Goal: Information Seeking & Learning: Learn about a topic

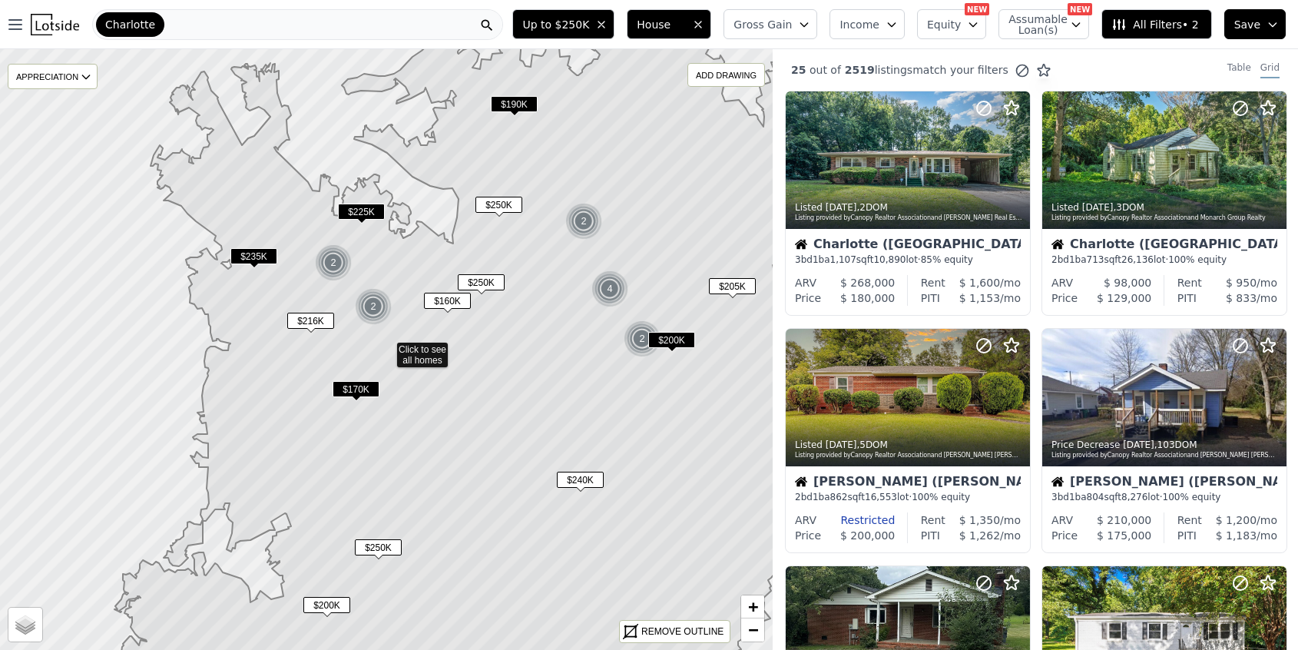
scroll to position [304, 0]
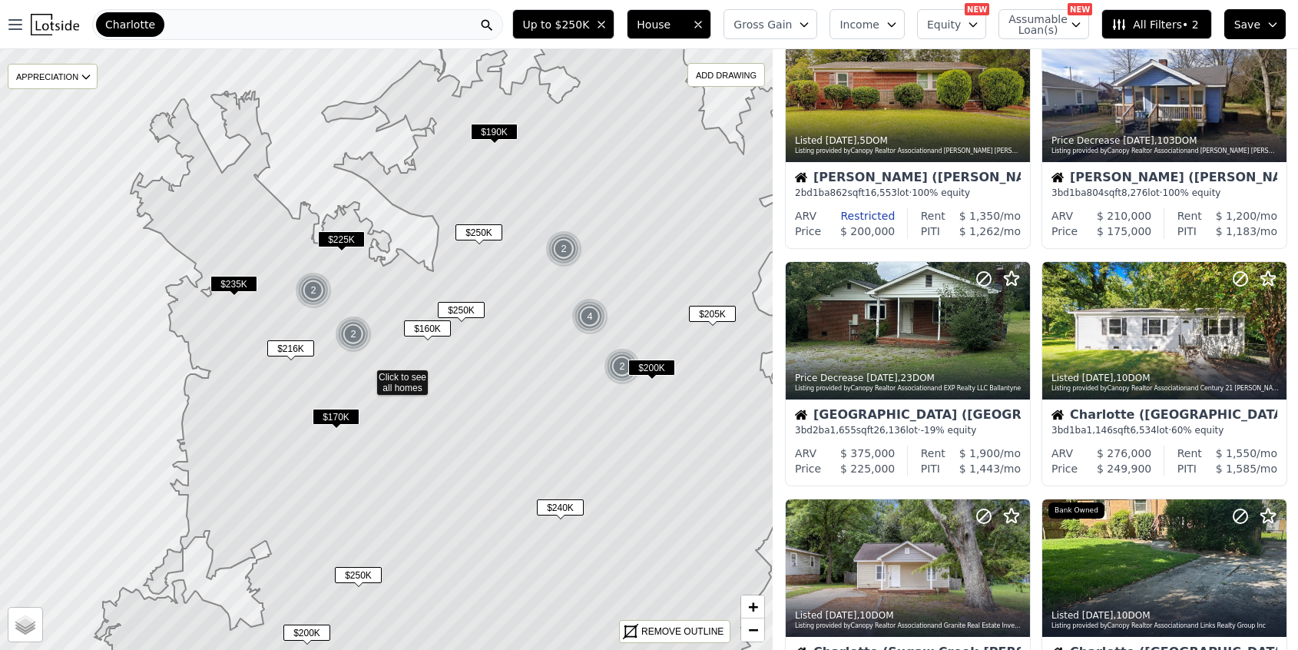
drag, startPoint x: 648, startPoint y: 196, endPoint x: 545, endPoint y: 366, distance: 198.6
click at [545, 366] on icon at bounding box center [462, 377] width 737 height 724
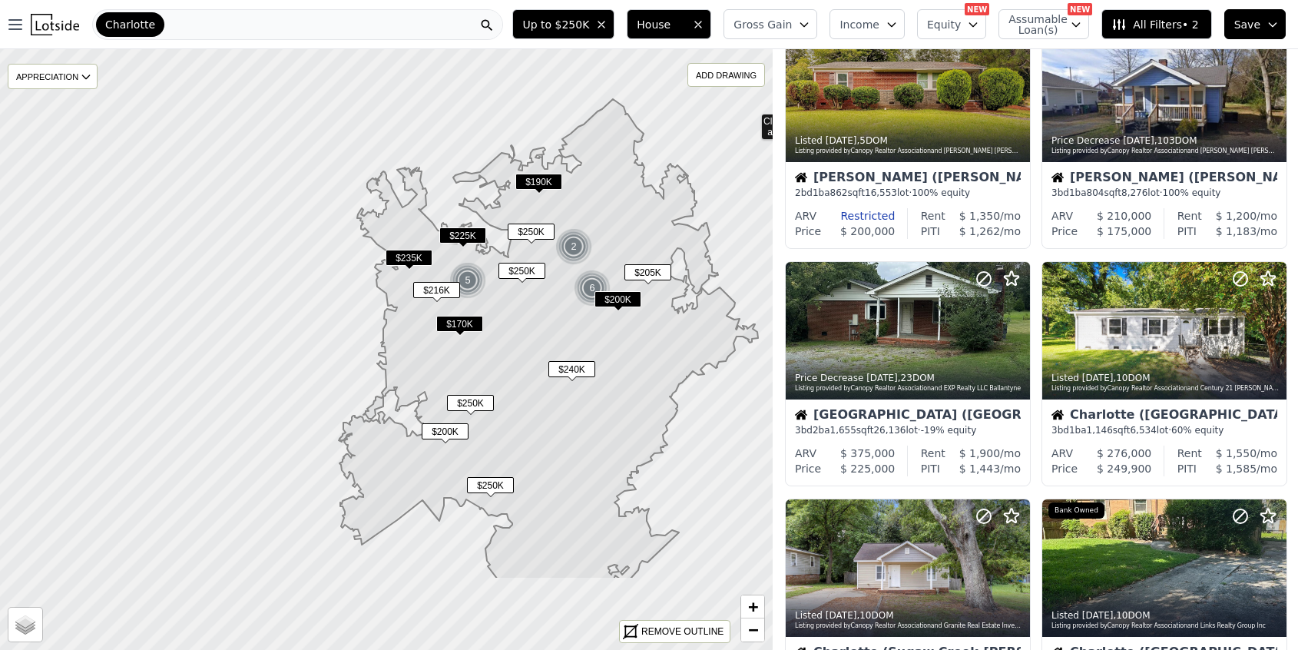
drag, startPoint x: 690, startPoint y: 253, endPoint x: 751, endPoint y: 121, distance: 145.7
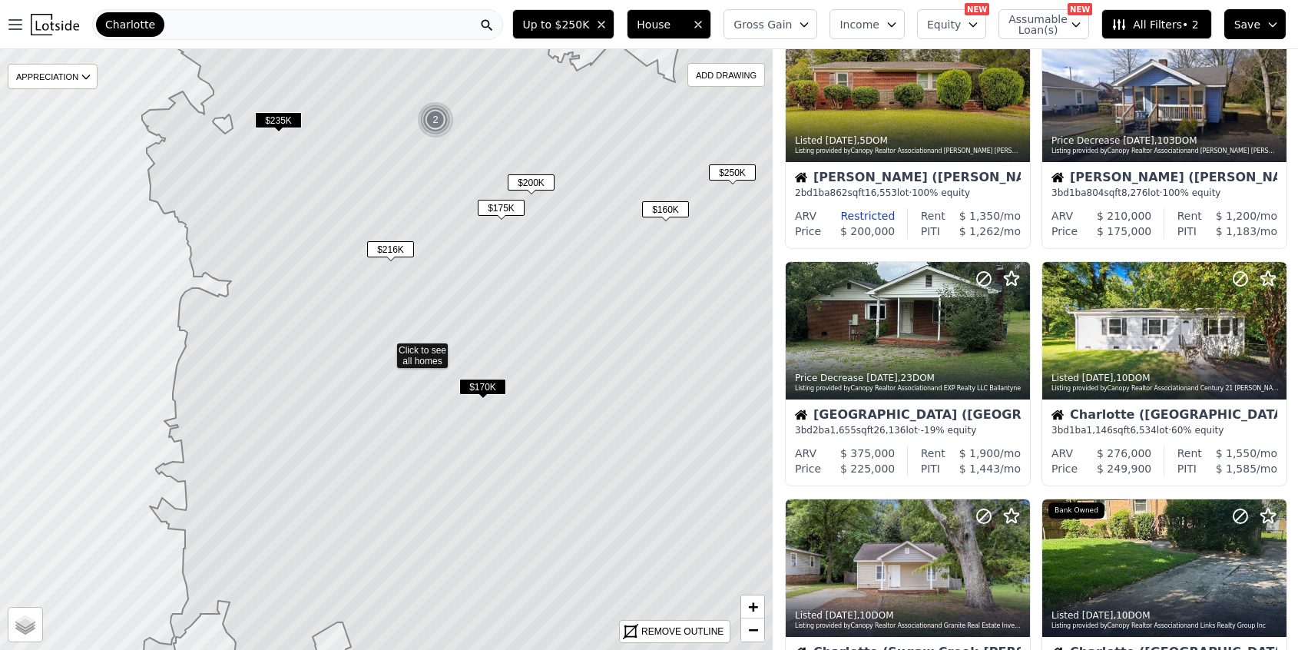
scroll to position [67, 0]
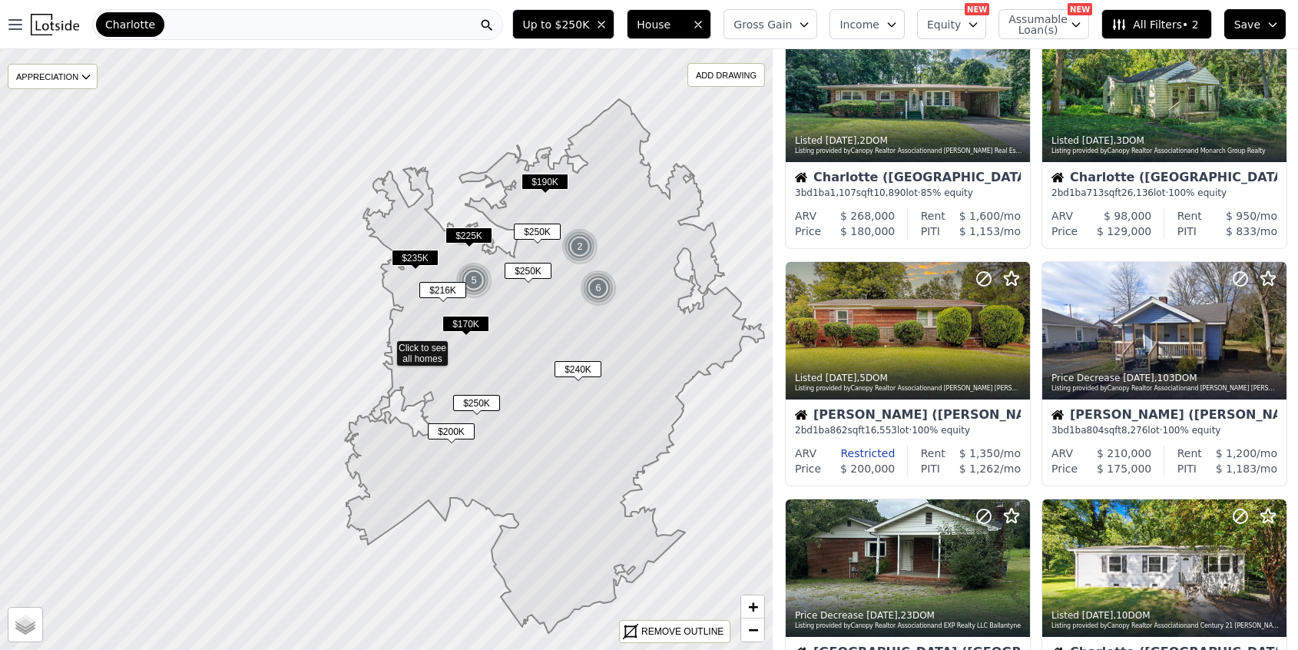
scroll to position [304, 0]
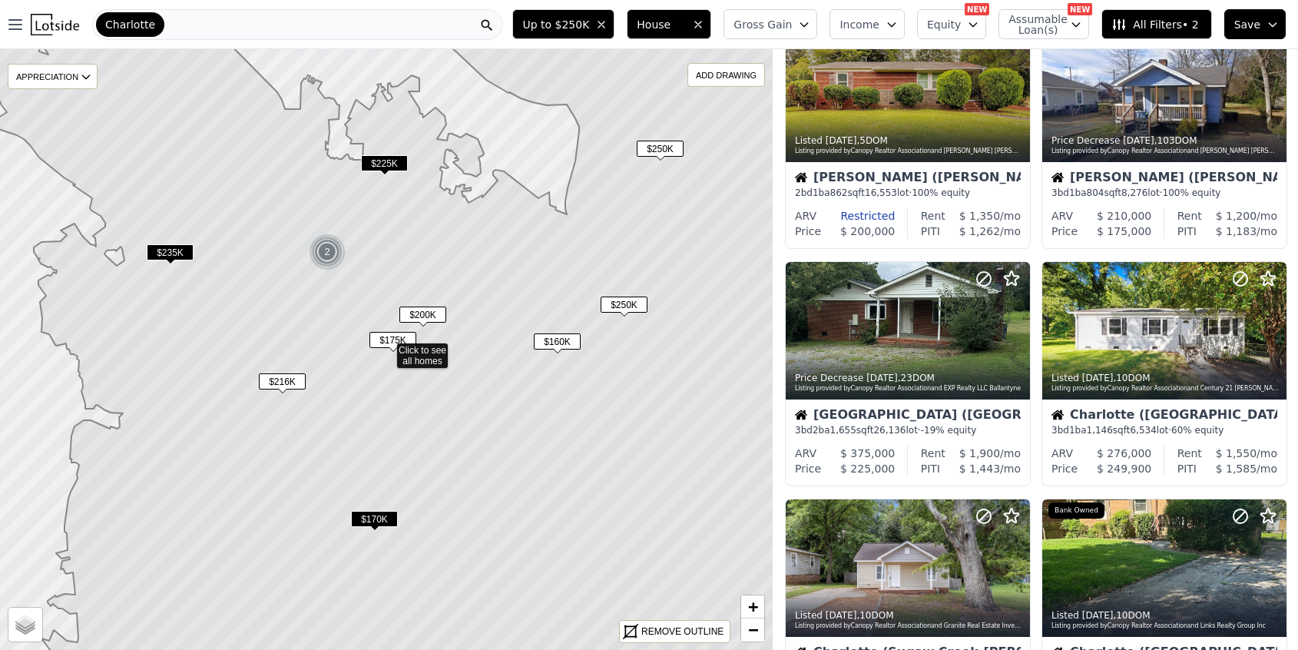
scroll to position [67, 0]
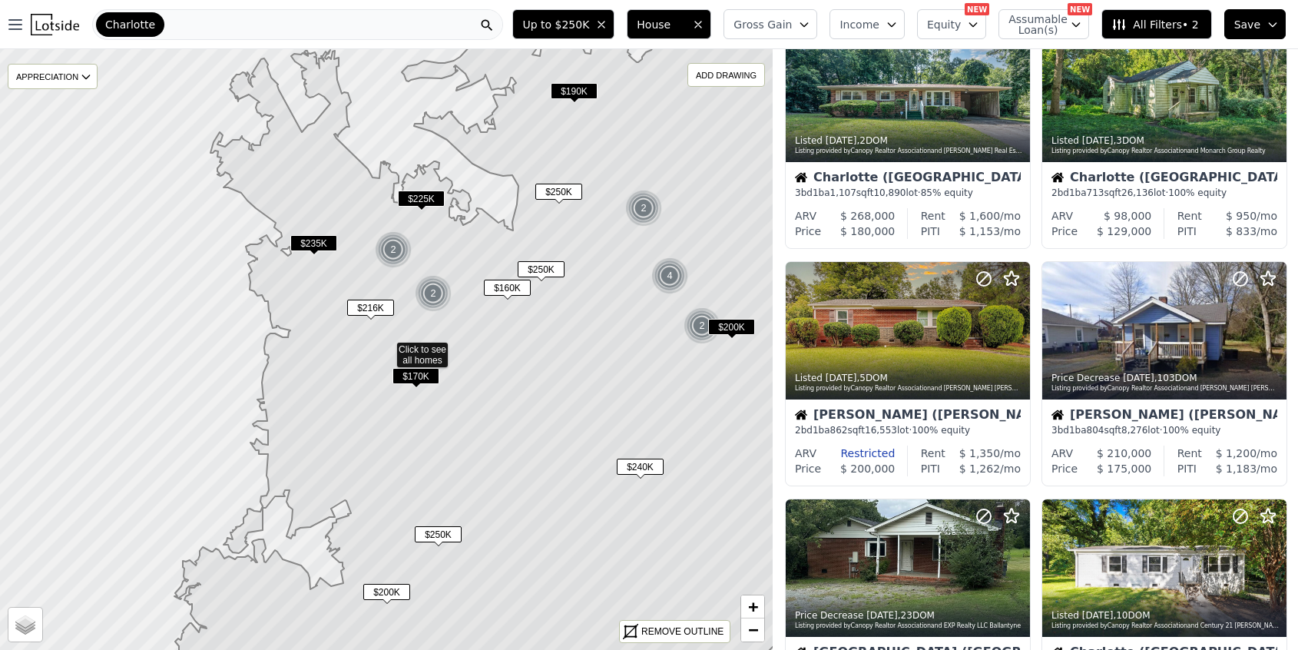
scroll to position [304, 0]
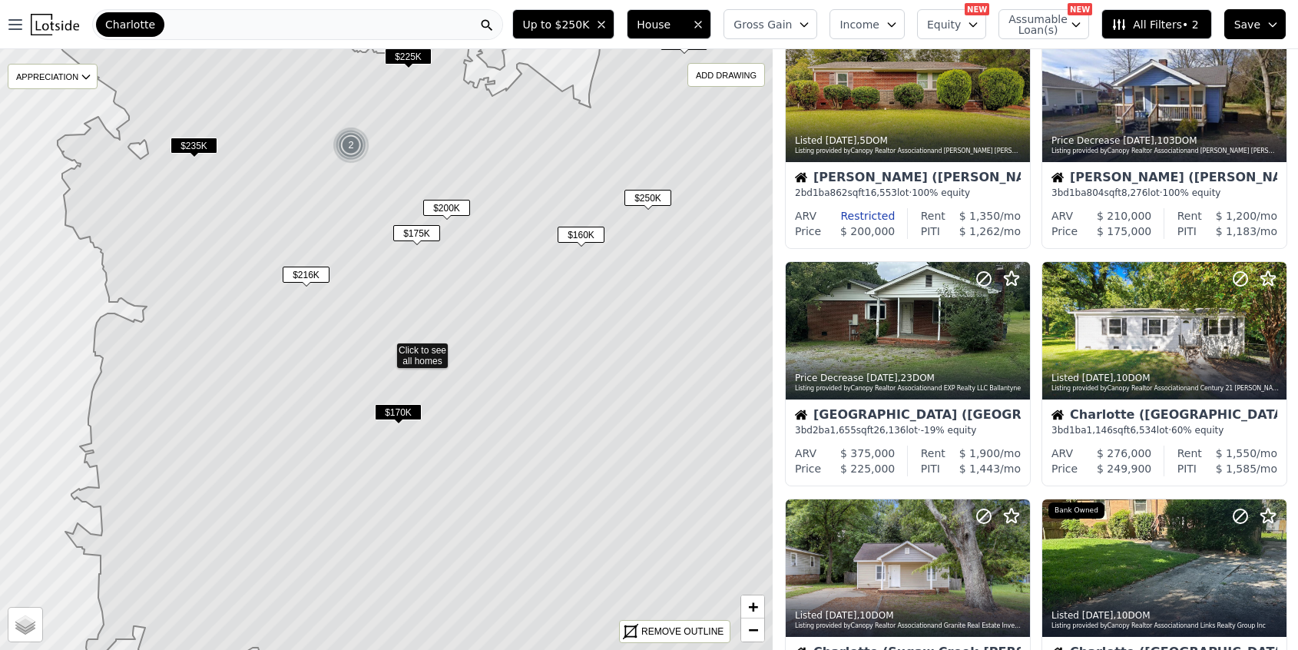
scroll to position [67, 0]
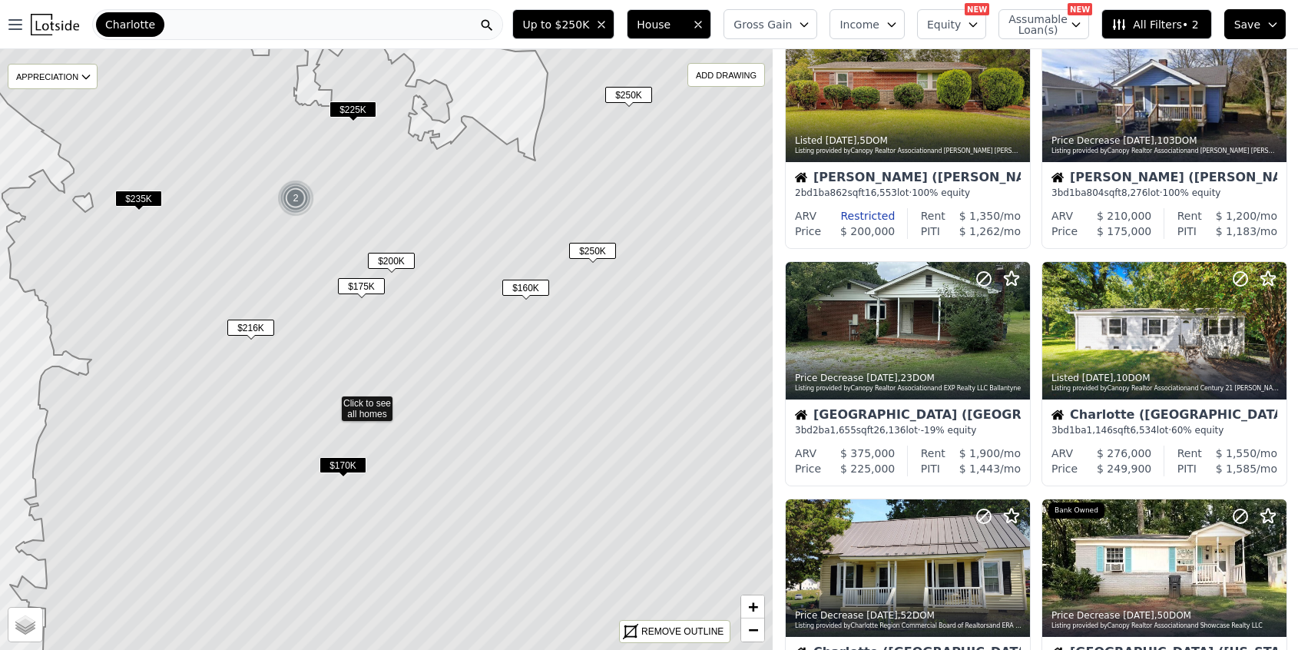
drag, startPoint x: 462, startPoint y: 318, endPoint x: 405, endPoint y: 372, distance: 78.3
click at [405, 372] on icon at bounding box center [370, 403] width 851 height 724
click at [360, 289] on span "$175K" at bounding box center [359, 287] width 47 height 16
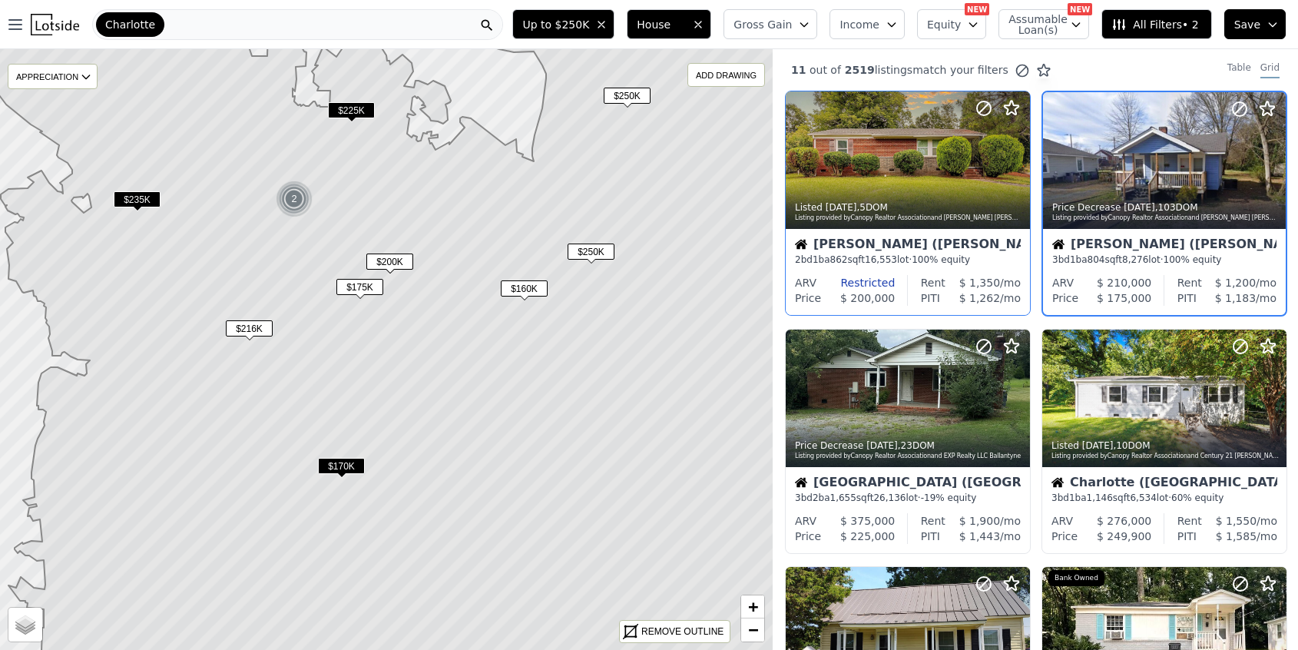
click at [852, 248] on div "Charlotte (Thomasboro-Hoskins)" at bounding box center [908, 245] width 226 height 15
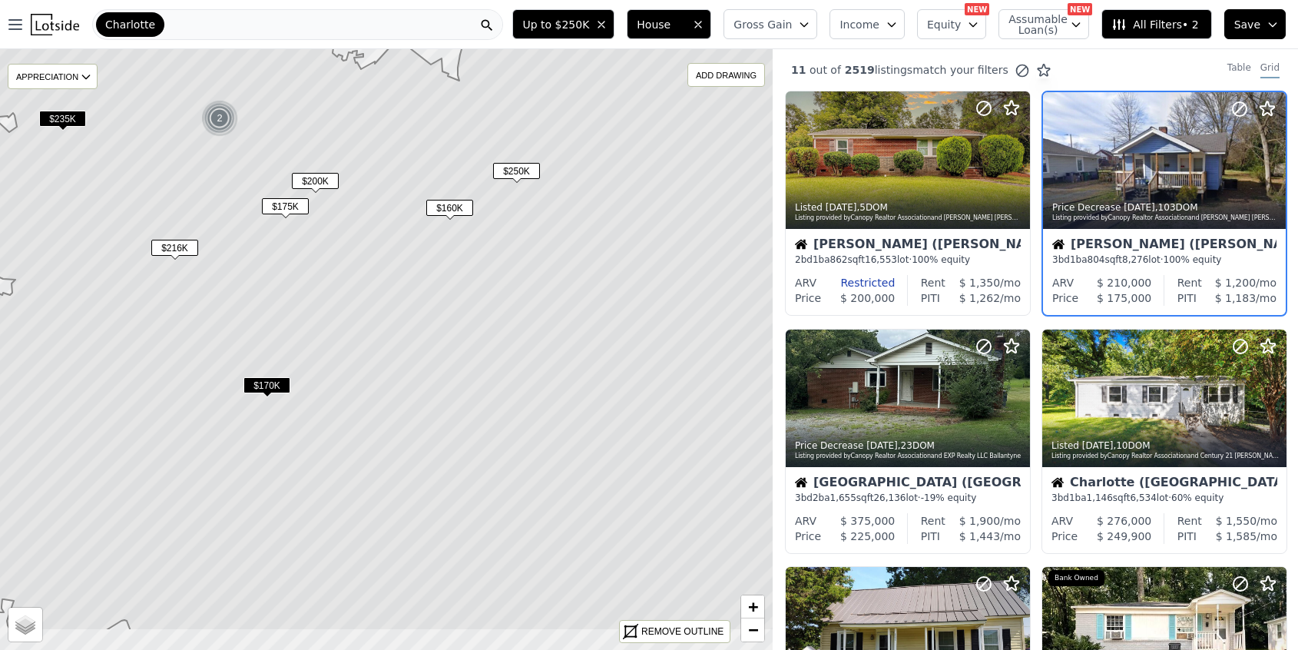
drag, startPoint x: 500, startPoint y: 413, endPoint x: 418, endPoint y: 324, distance: 120.7
click at [418, 323] on icon at bounding box center [315, 269] width 923 height 724
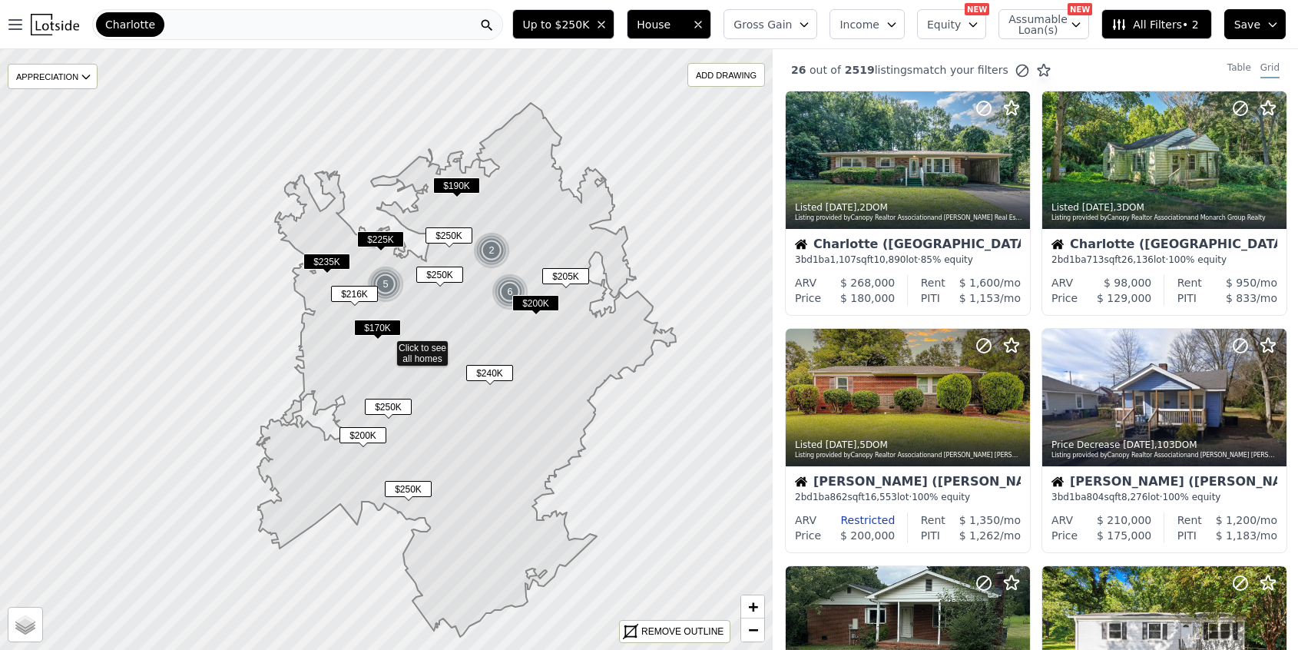
click at [376, 323] on span "$170K" at bounding box center [377, 328] width 47 height 16
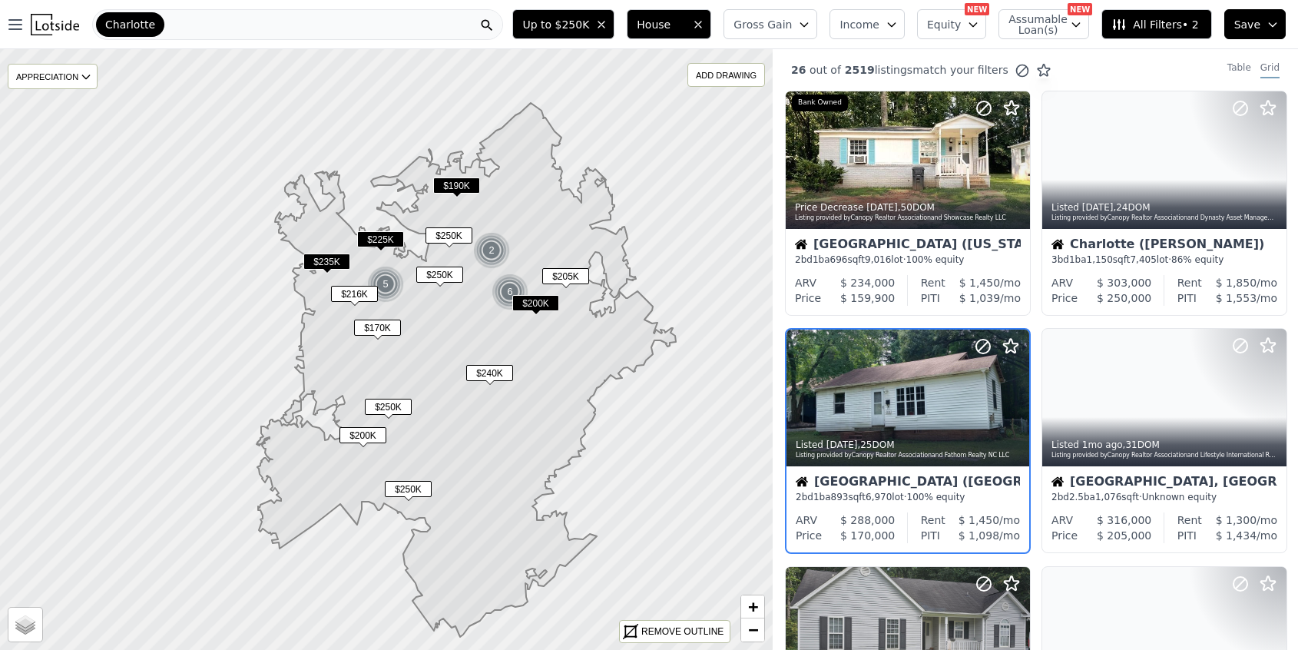
scroll to position [67, 0]
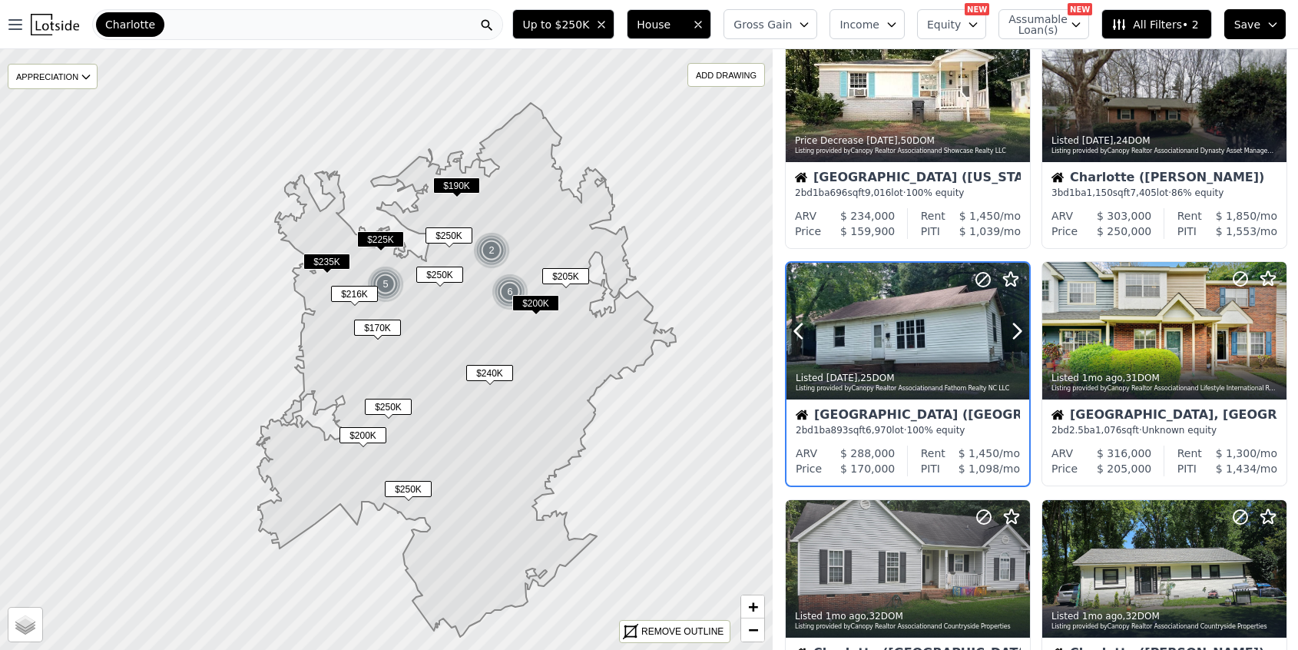
click at [917, 310] on div at bounding box center [908, 331] width 243 height 137
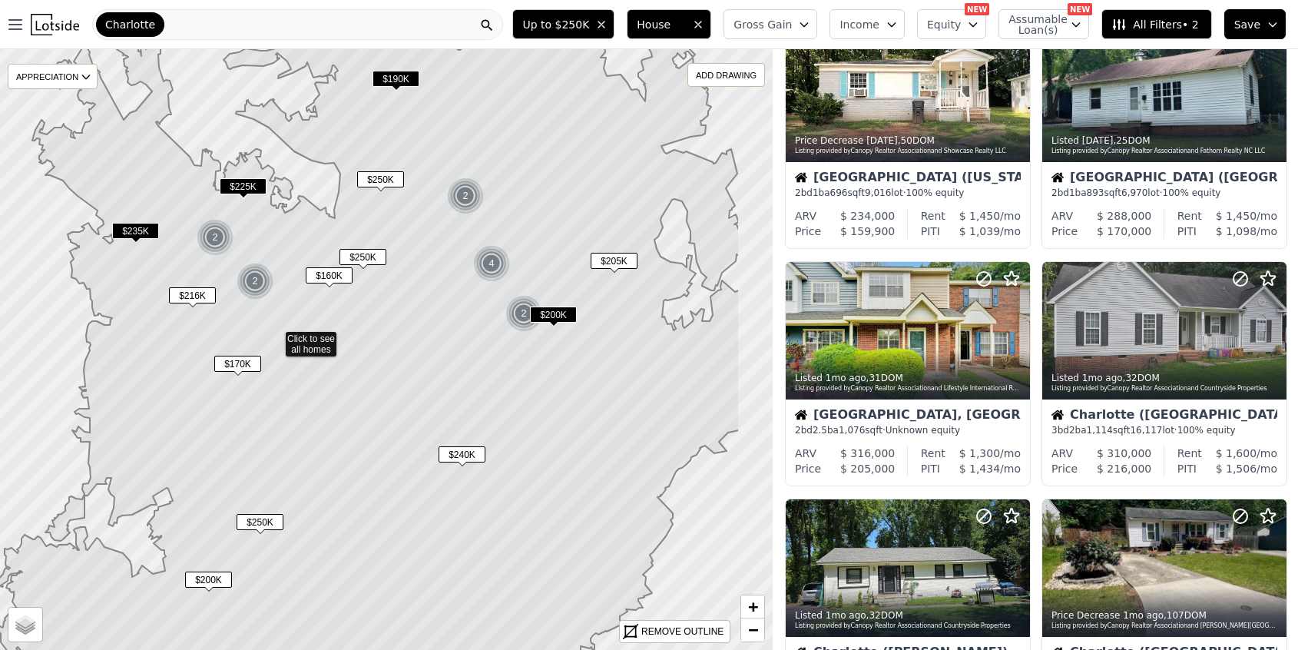
drag, startPoint x: 433, startPoint y: 323, endPoint x: 322, endPoint y: 313, distance: 111.9
click at [322, 313] on icon at bounding box center [368, 339] width 744 height 724
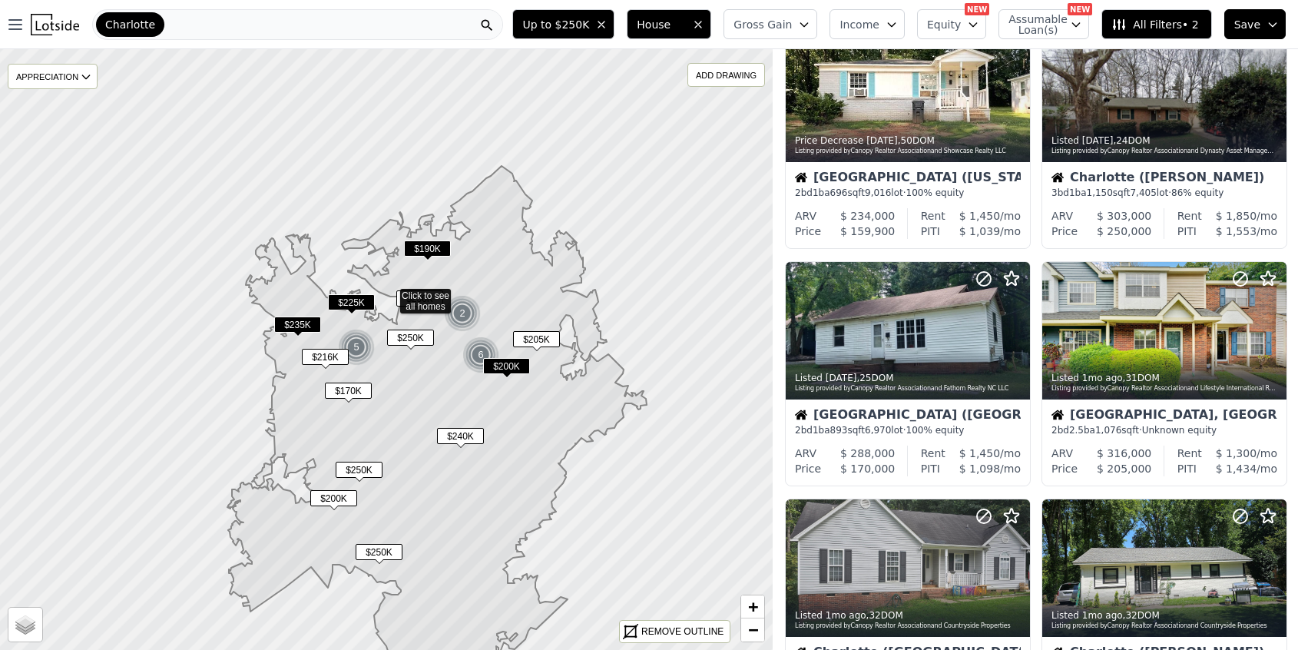
drag, startPoint x: 454, startPoint y: 535, endPoint x: 457, endPoint y: 476, distance: 59.2
click at [457, 476] on icon at bounding box center [436, 412] width 419 height 493
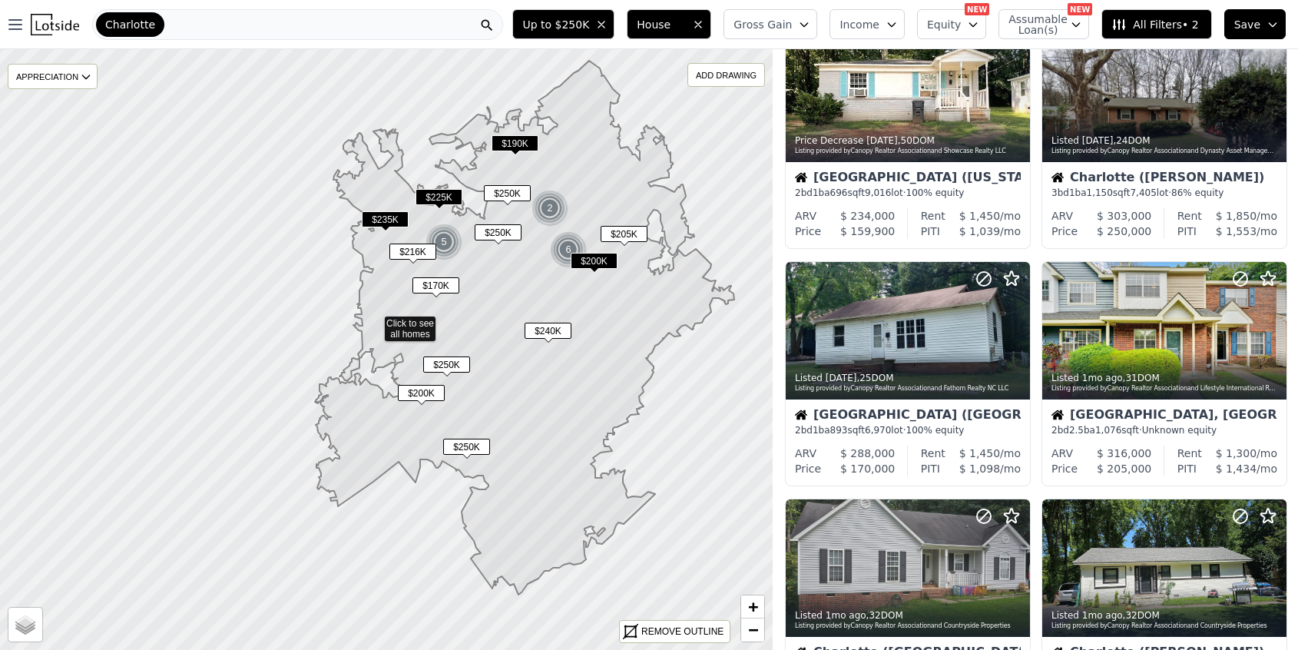
drag, startPoint x: 482, startPoint y: 403, endPoint x: 472, endPoint y: 425, distance: 24.1
click at [472, 425] on icon at bounding box center [524, 328] width 419 height 534
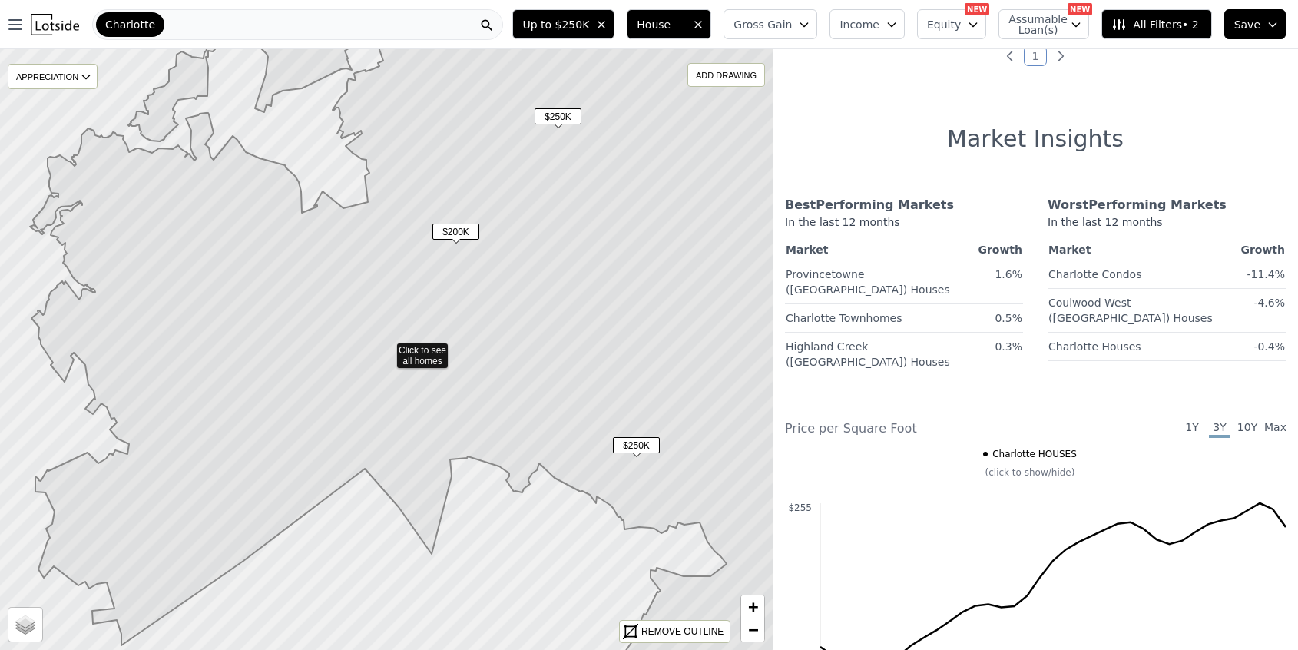
click at [330, 26] on div "Charlotte" at bounding box center [297, 24] width 411 height 31
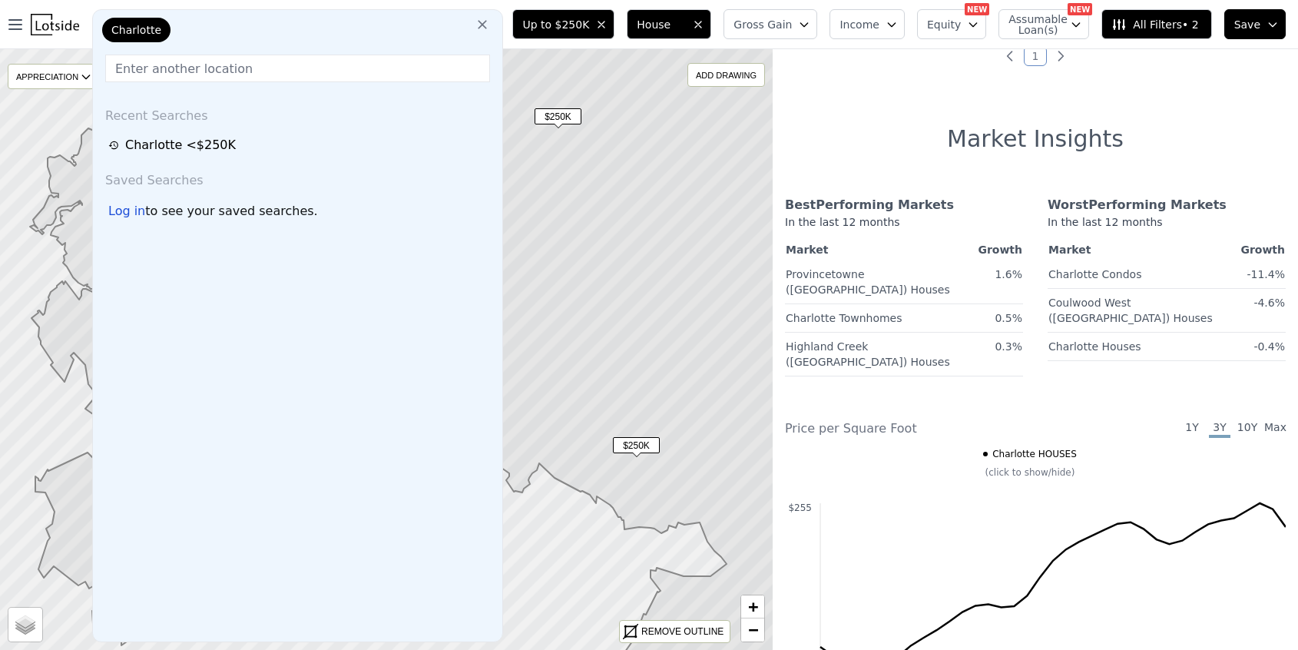
click at [490, 18] on icon at bounding box center [482, 24] width 15 height 15
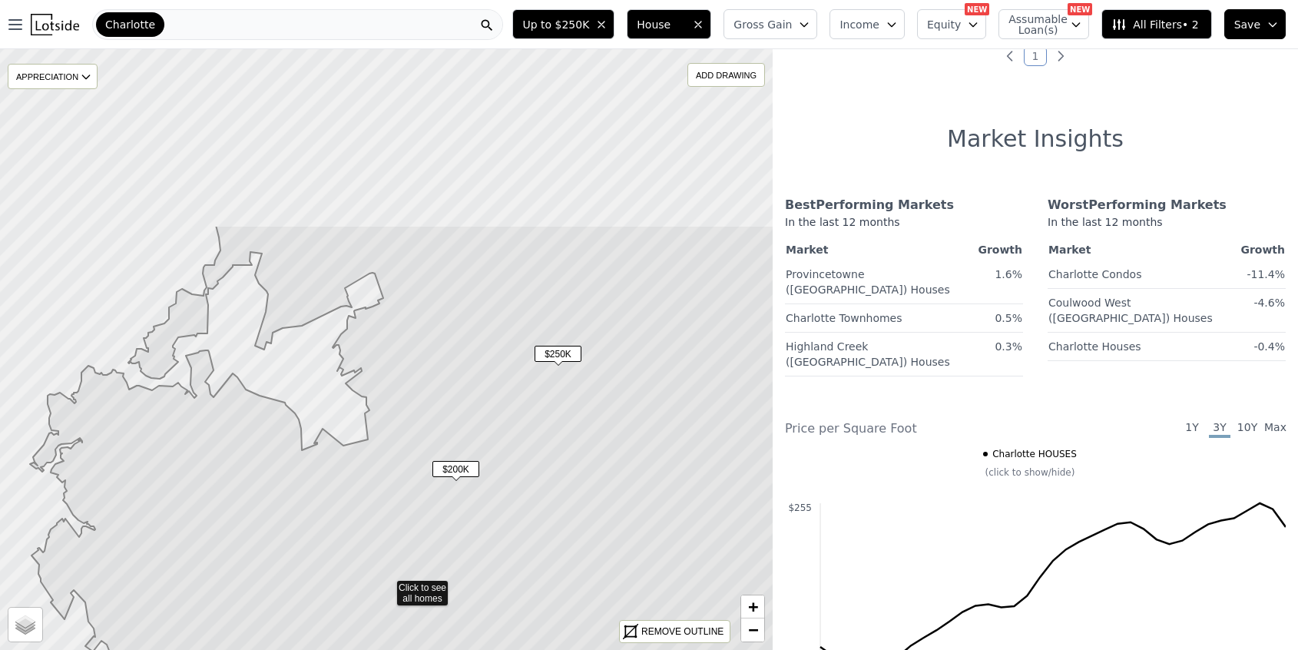
drag, startPoint x: 448, startPoint y: 187, endPoint x: 439, endPoint y: 445, distance: 258.3
click at [440, 445] on icon at bounding box center [440, 587] width 821 height 724
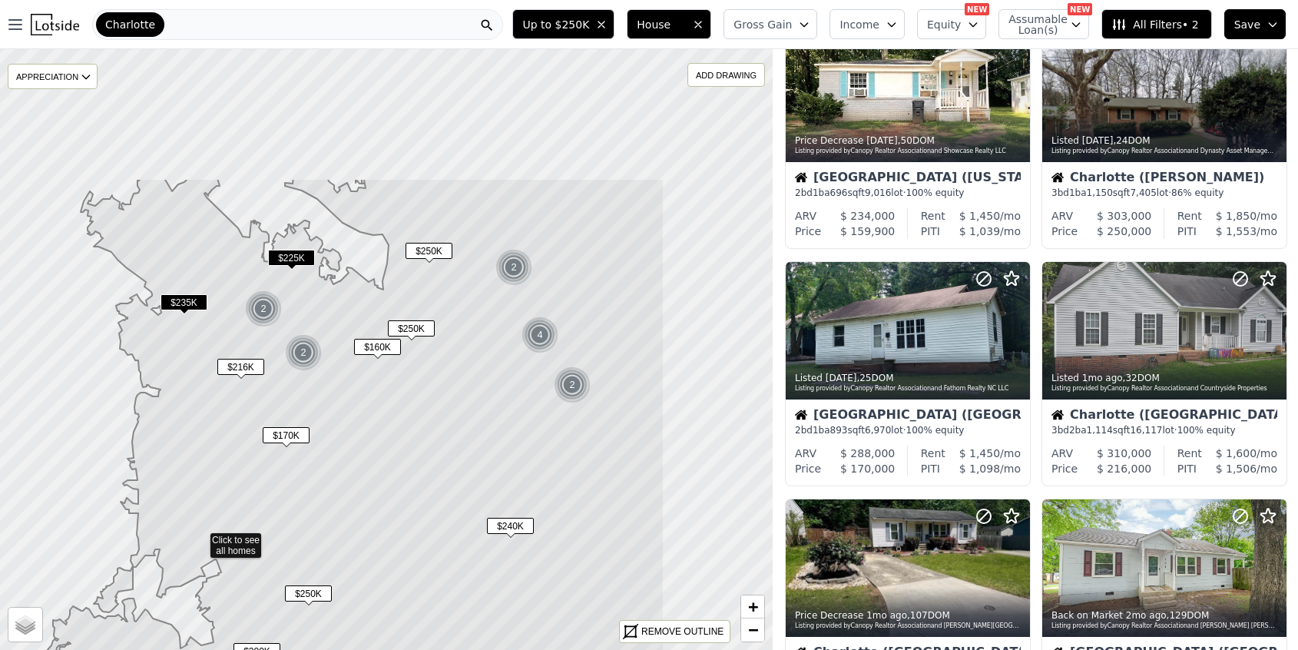
drag, startPoint x: 577, startPoint y: 299, endPoint x: 390, endPoint y: 489, distance: 266.7
click at [390, 489] on icon at bounding box center [355, 540] width 620 height 724
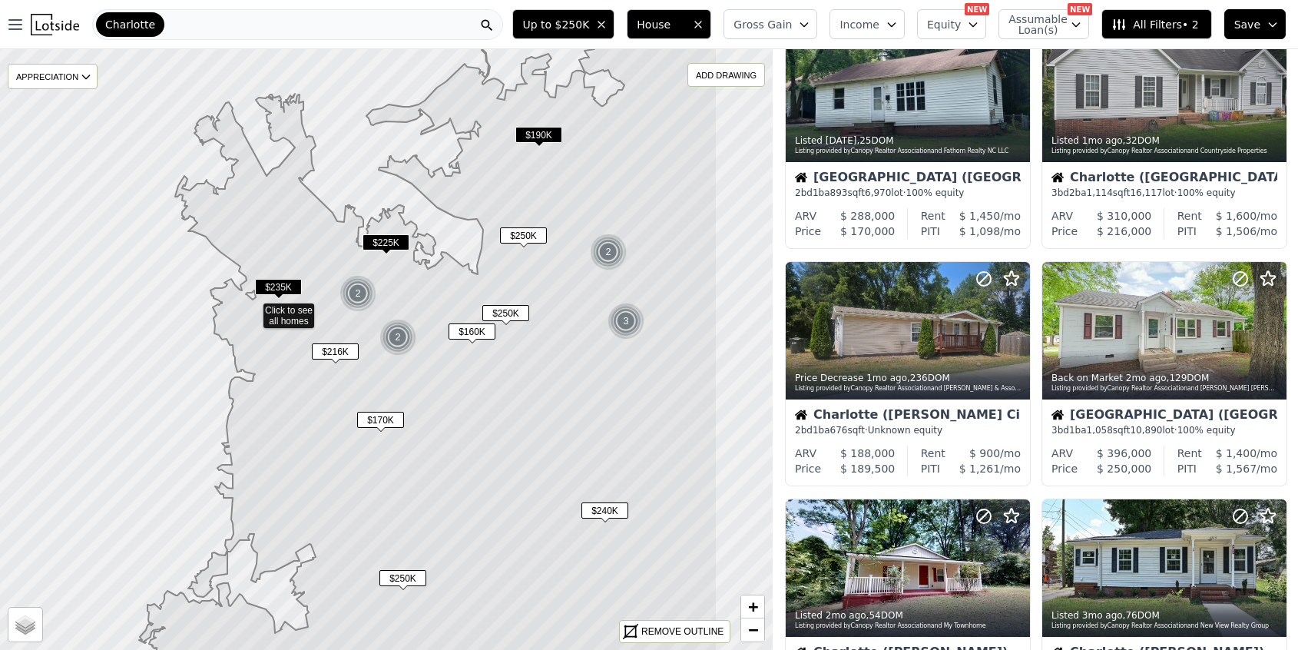
drag, startPoint x: 687, startPoint y: 398, endPoint x: 523, endPoint y: 355, distance: 169.2
click at [523, 355] on icon at bounding box center [428, 315] width 578 height 714
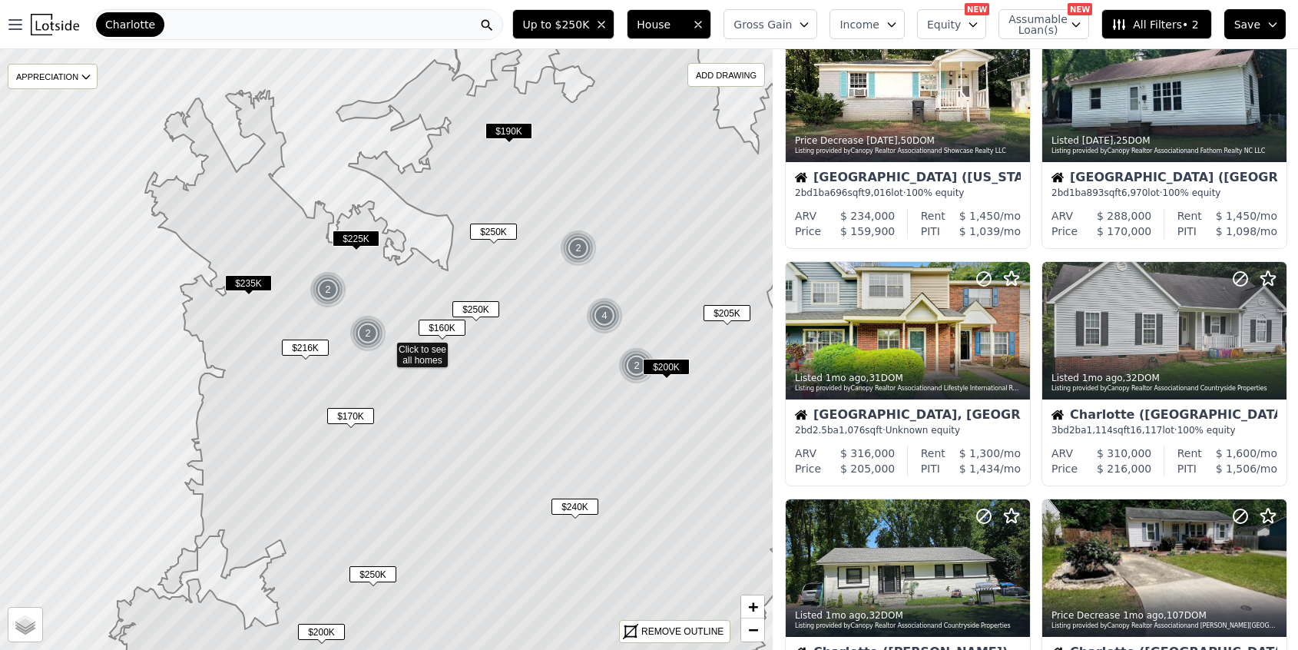
click at [470, 301] on span "$250K" at bounding box center [475, 309] width 47 height 16
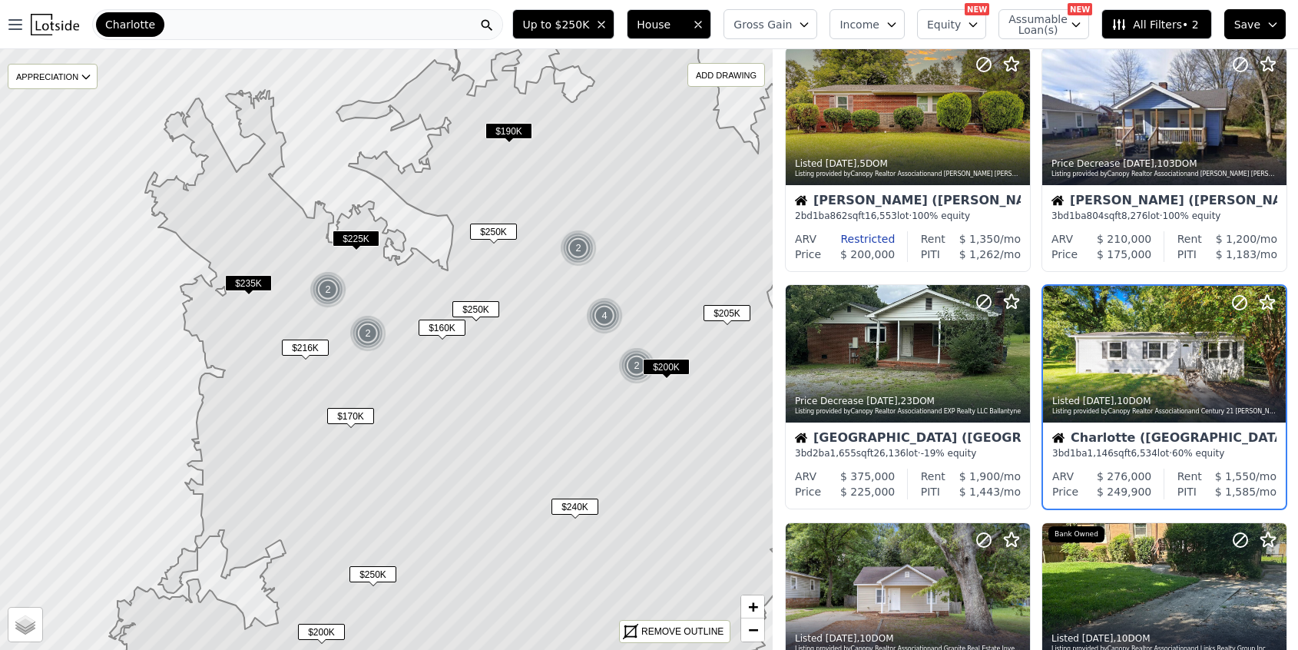
scroll to position [303, 0]
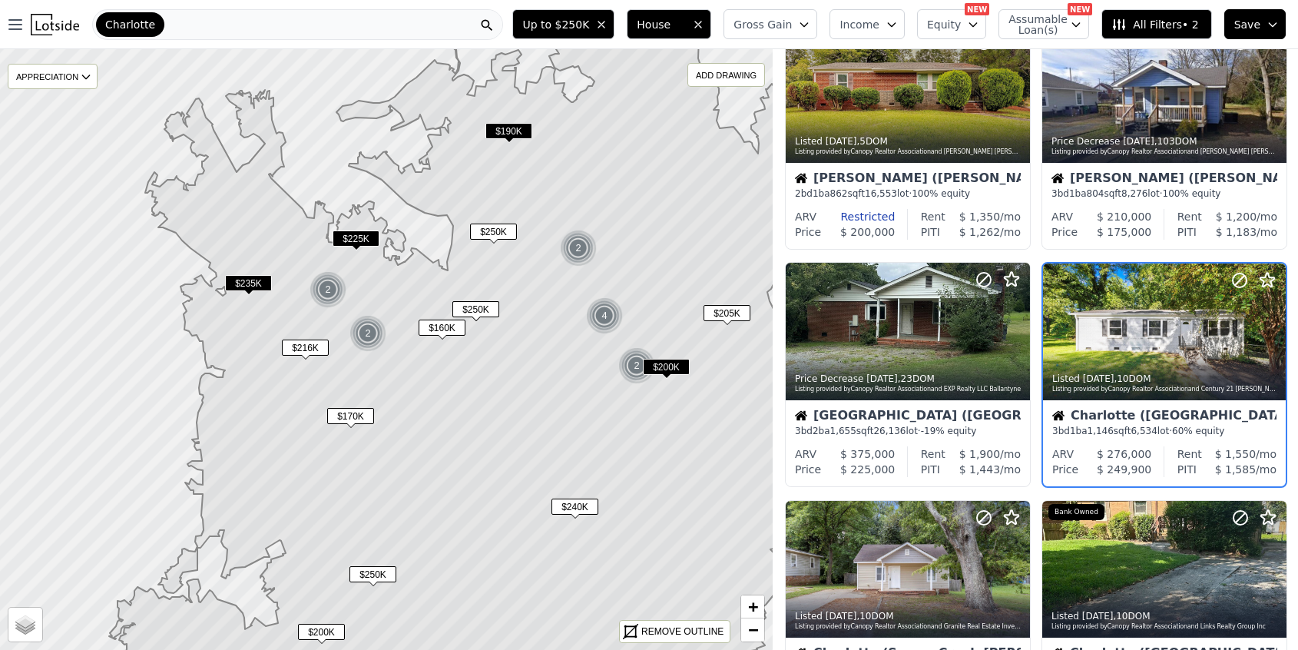
click at [471, 307] on span "$250K" at bounding box center [475, 309] width 47 height 16
click at [436, 333] on span "$160K" at bounding box center [442, 328] width 47 height 16
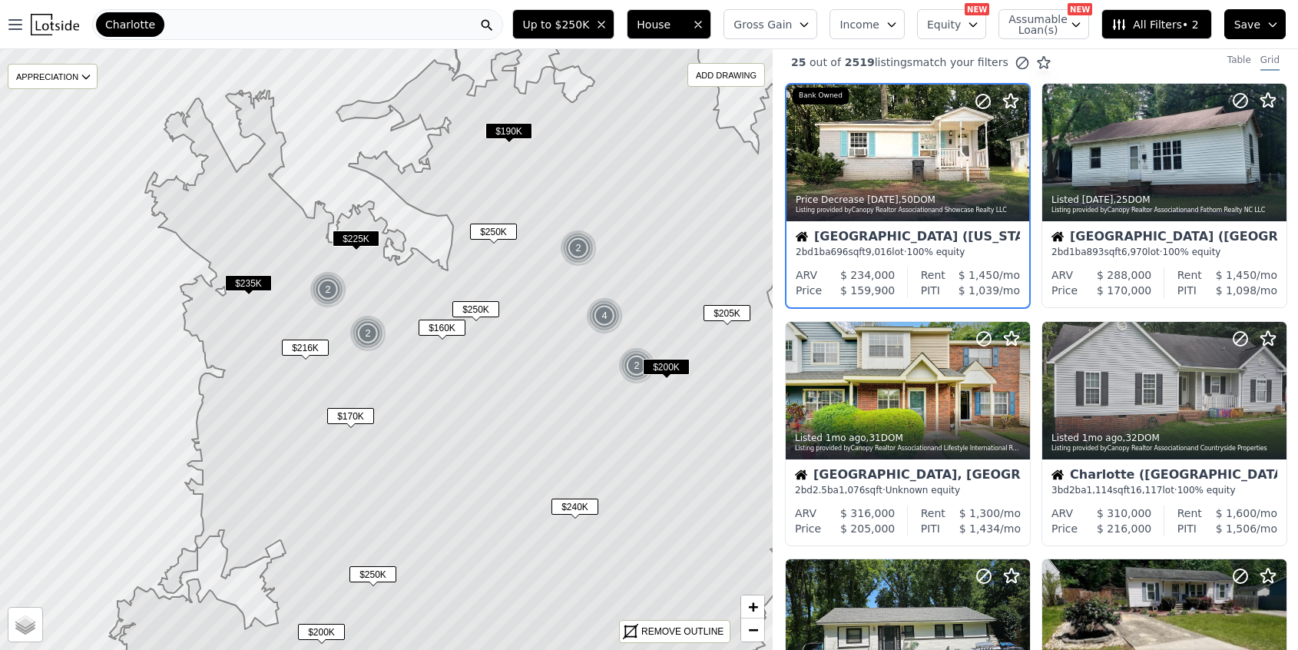
scroll to position [0, 0]
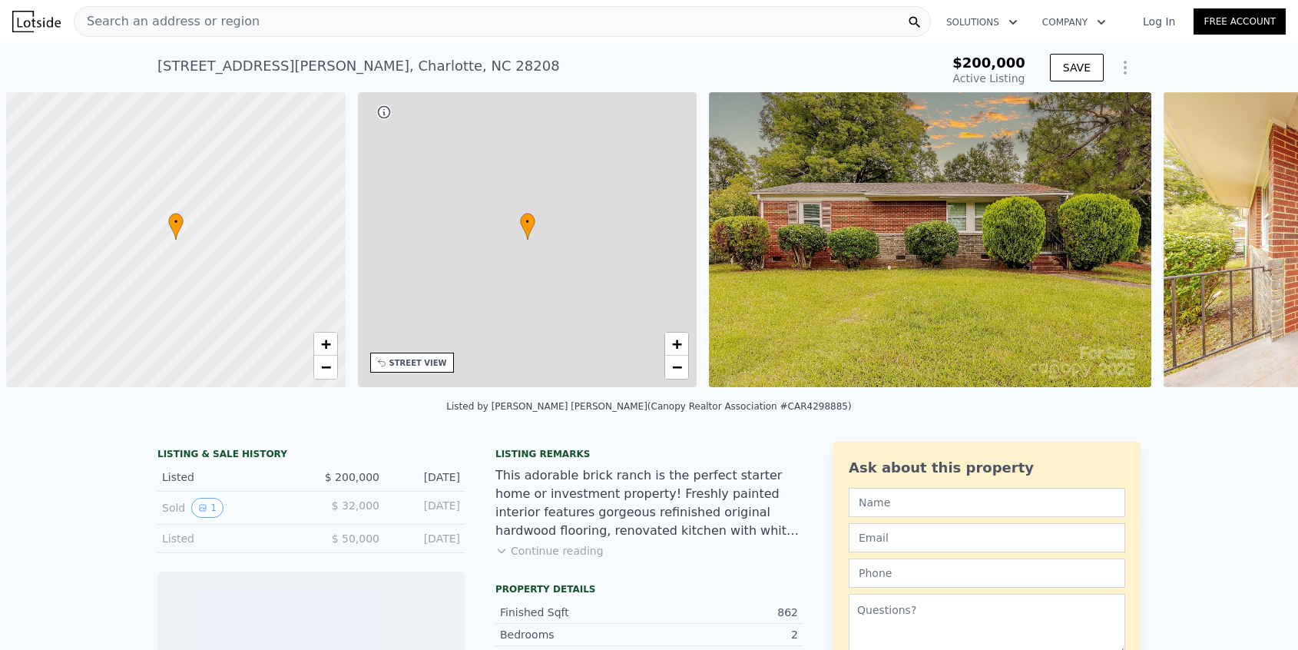
scroll to position [0, 6]
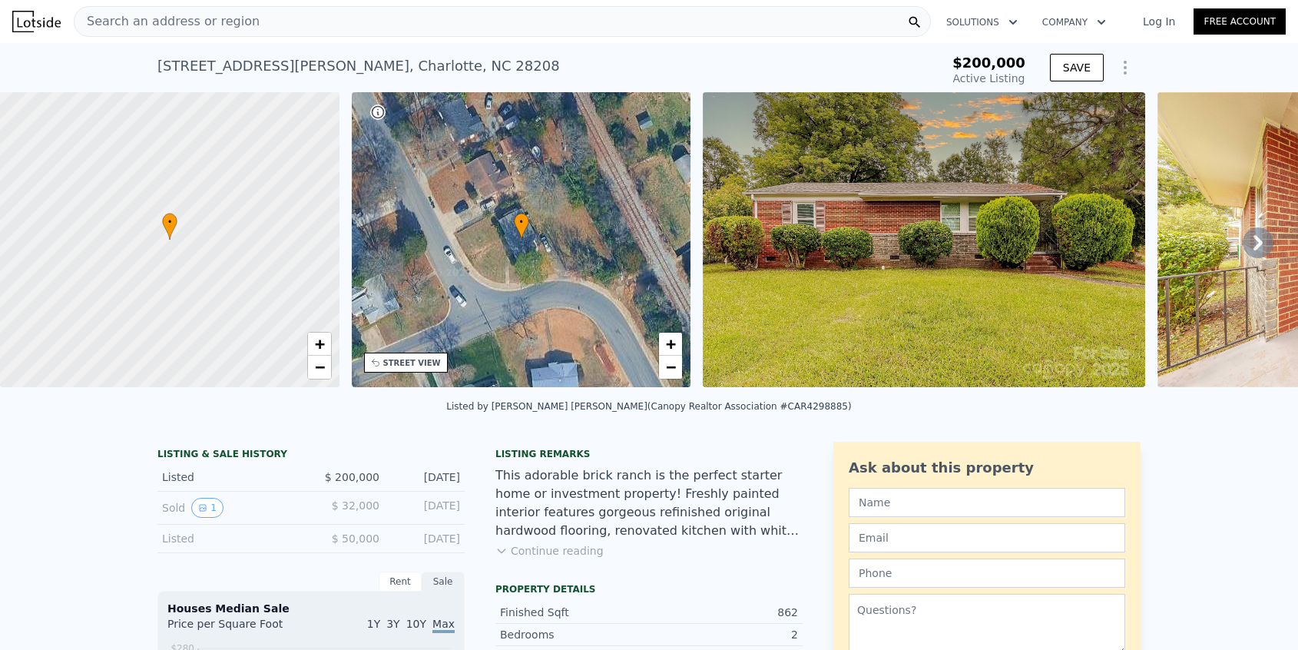
click at [588, 548] on button "Continue reading" at bounding box center [550, 550] width 108 height 15
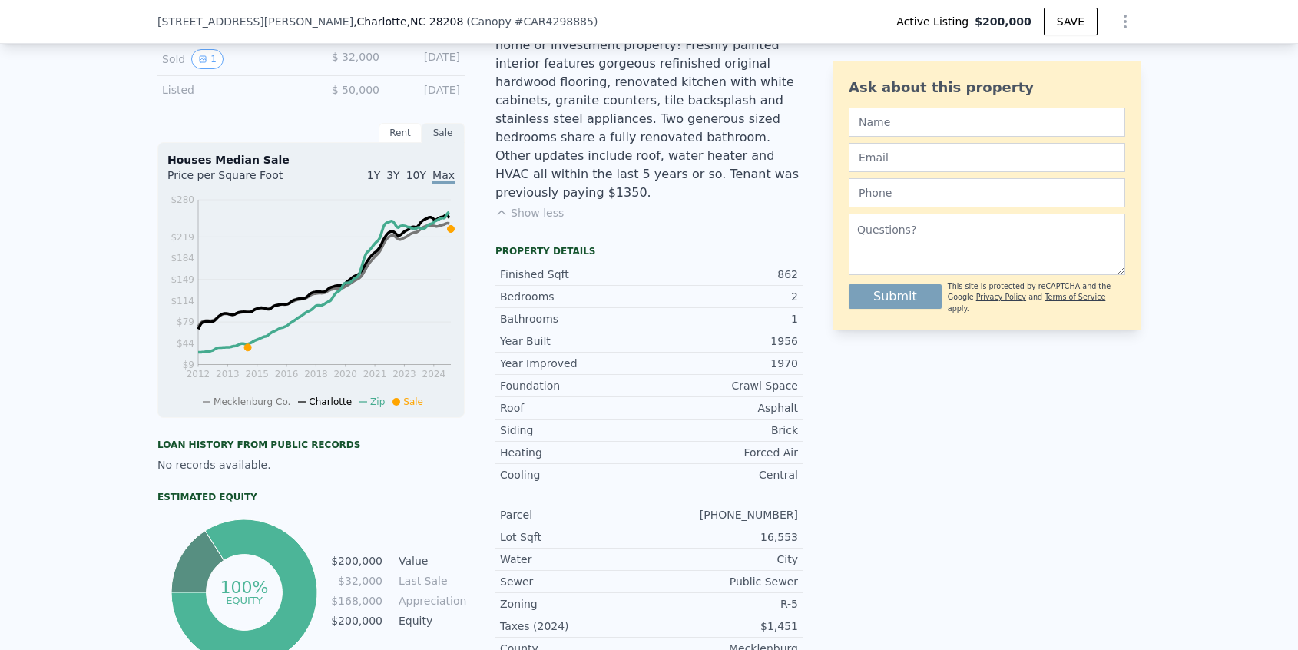
scroll to position [0, 0]
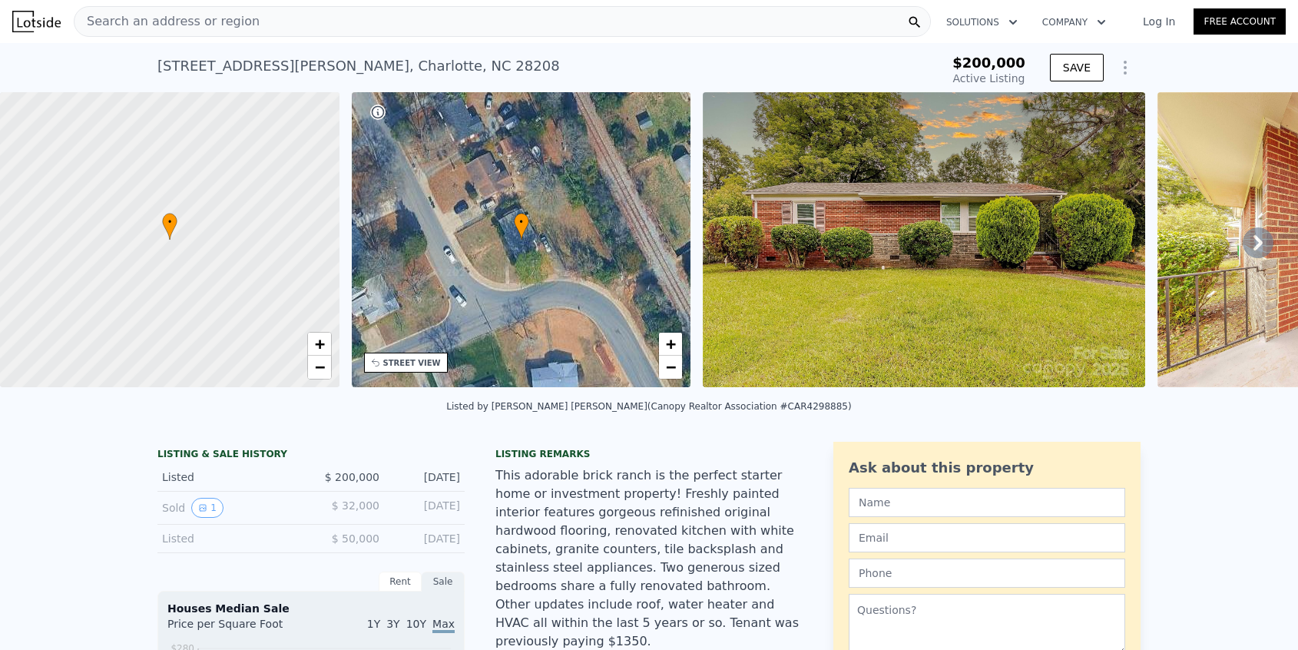
click at [1261, 237] on icon at bounding box center [1258, 242] width 31 height 31
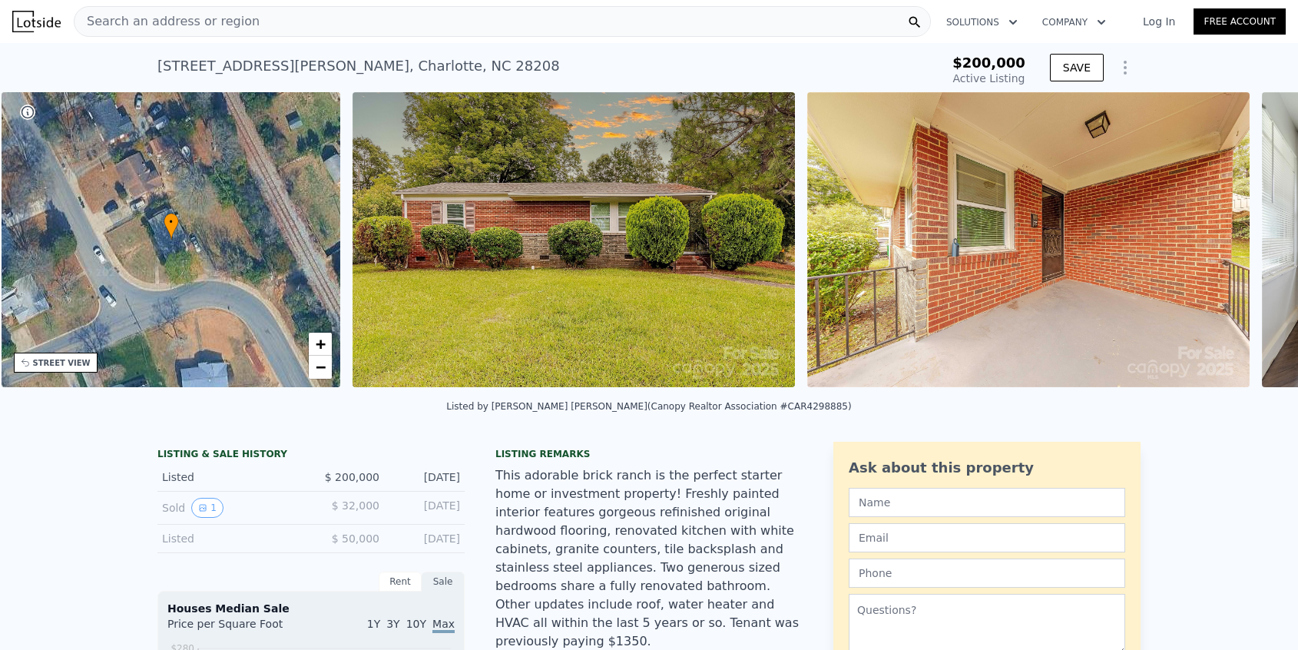
scroll to position [0, 357]
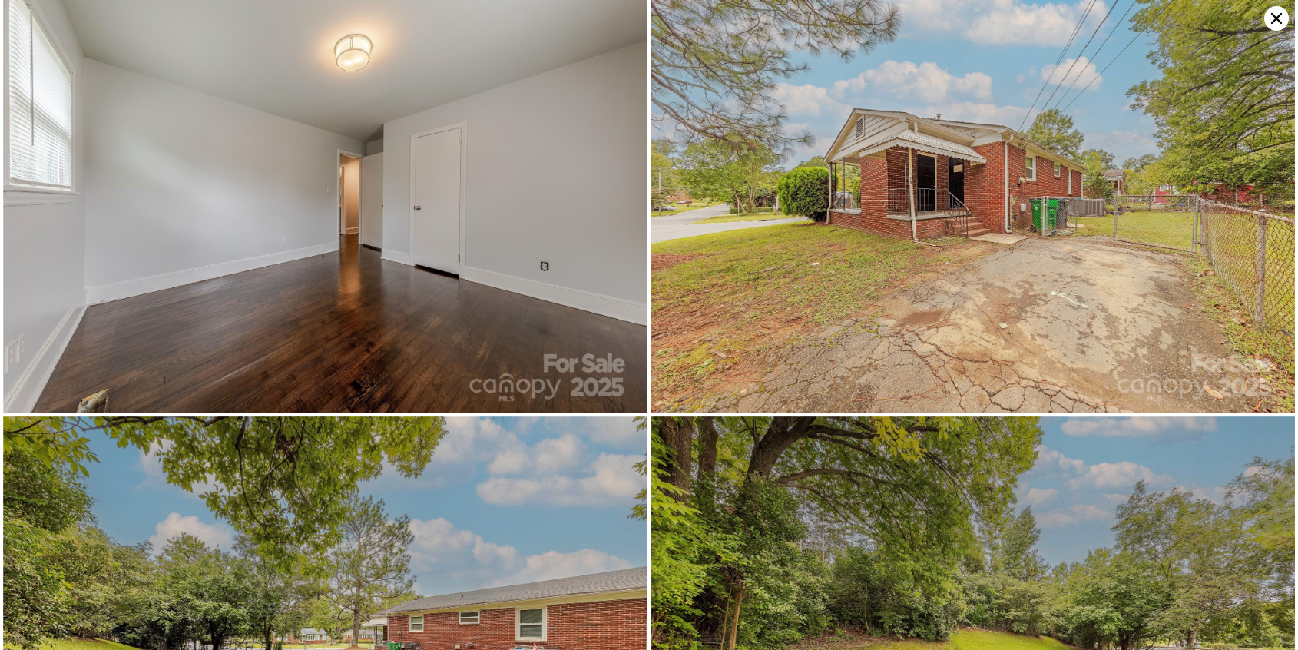
scroll to position [3028, 0]
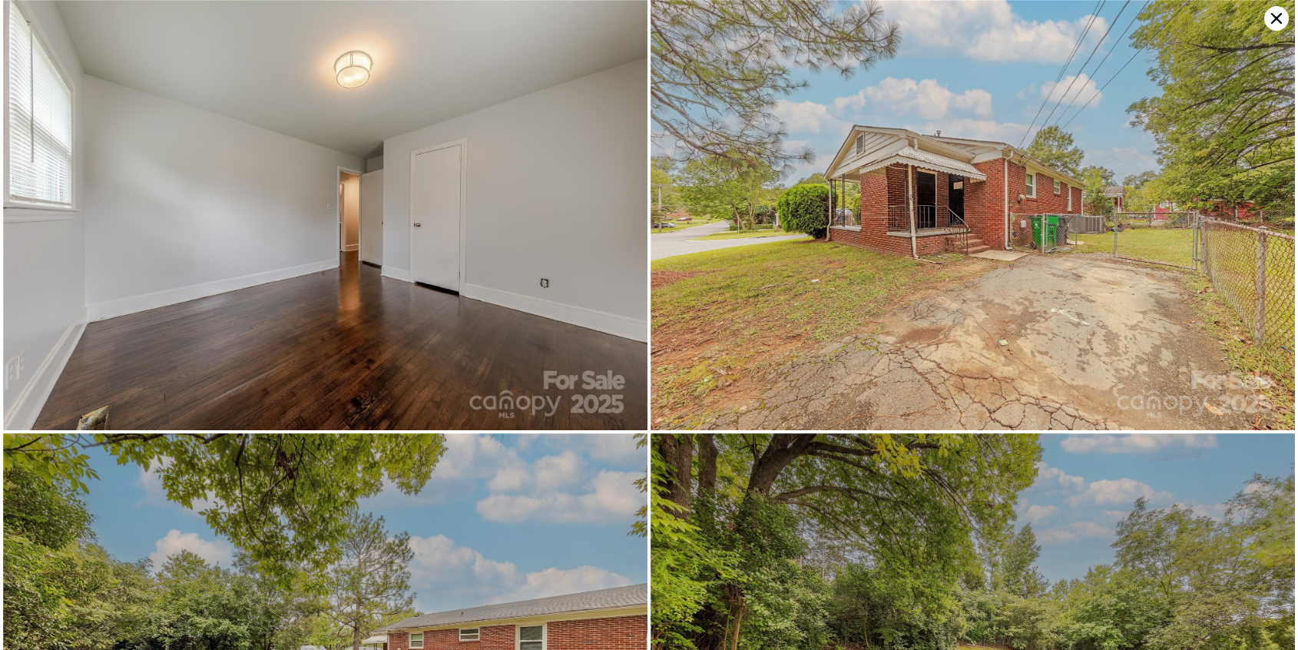
click at [1275, 17] on icon at bounding box center [1276, 18] width 11 height 11
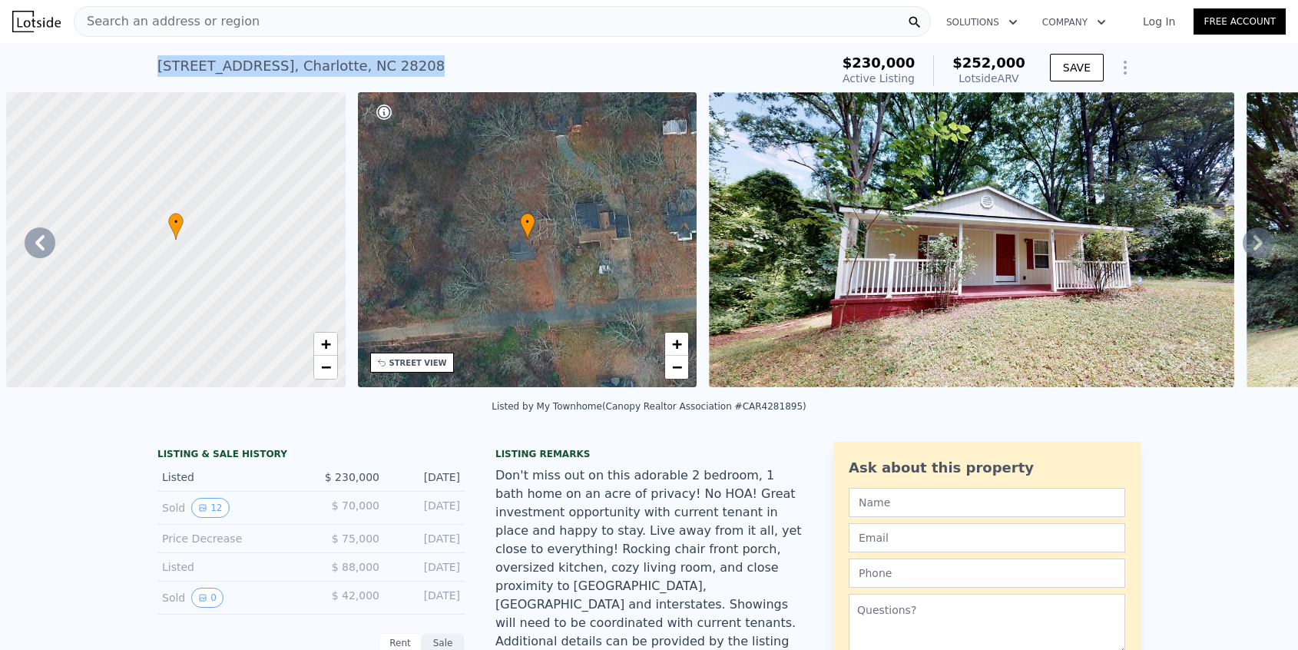
scroll to position [0, 357]
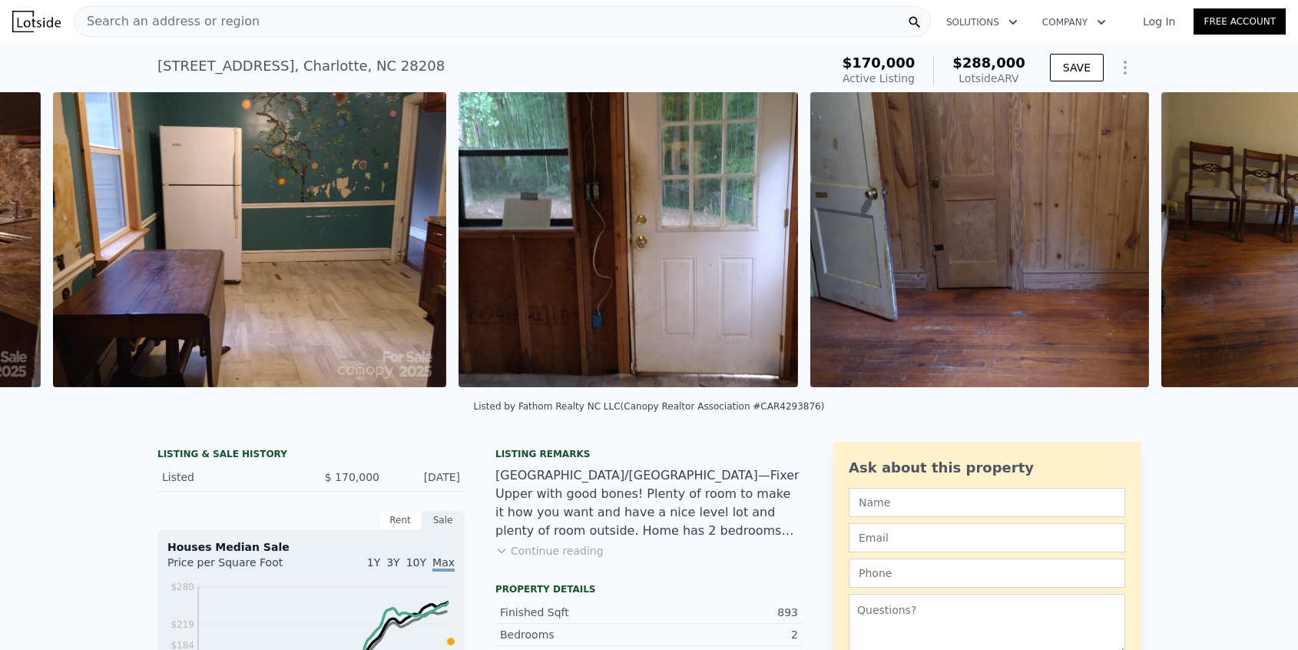
scroll to position [0, 3137]
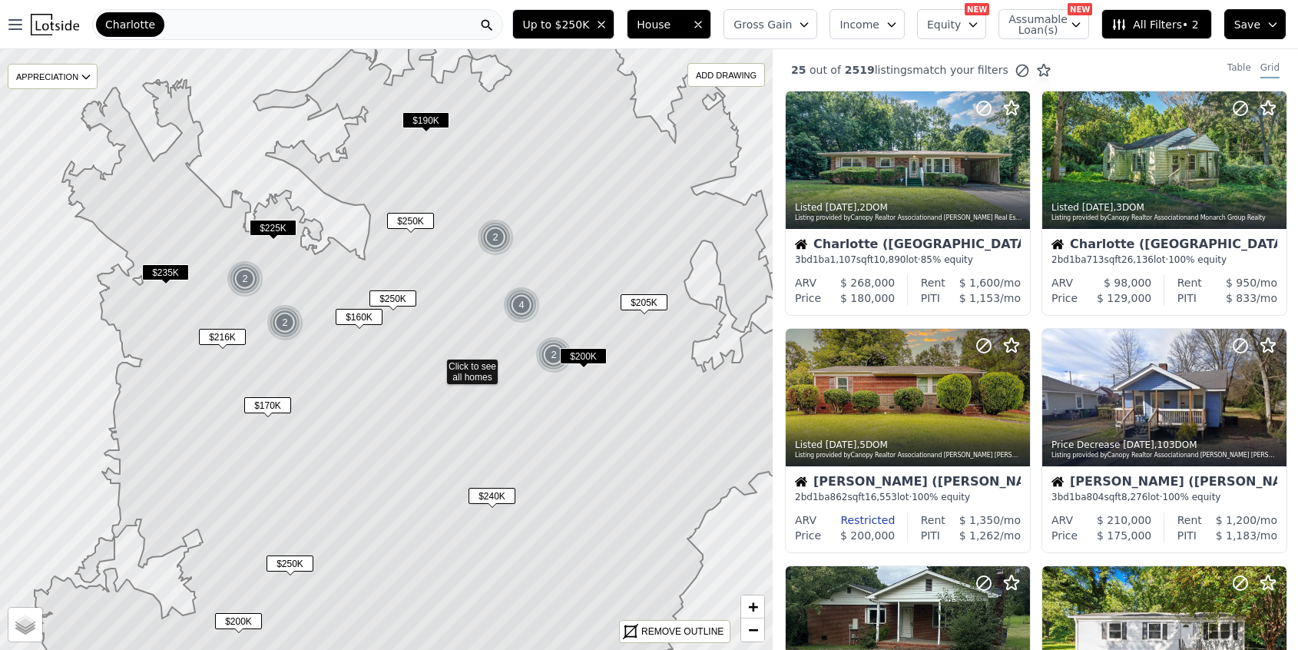
drag, startPoint x: 370, startPoint y: 327, endPoint x: 469, endPoint y: 375, distance: 110.0
click at [469, 375] on icon at bounding box center [444, 367] width 837 height 724
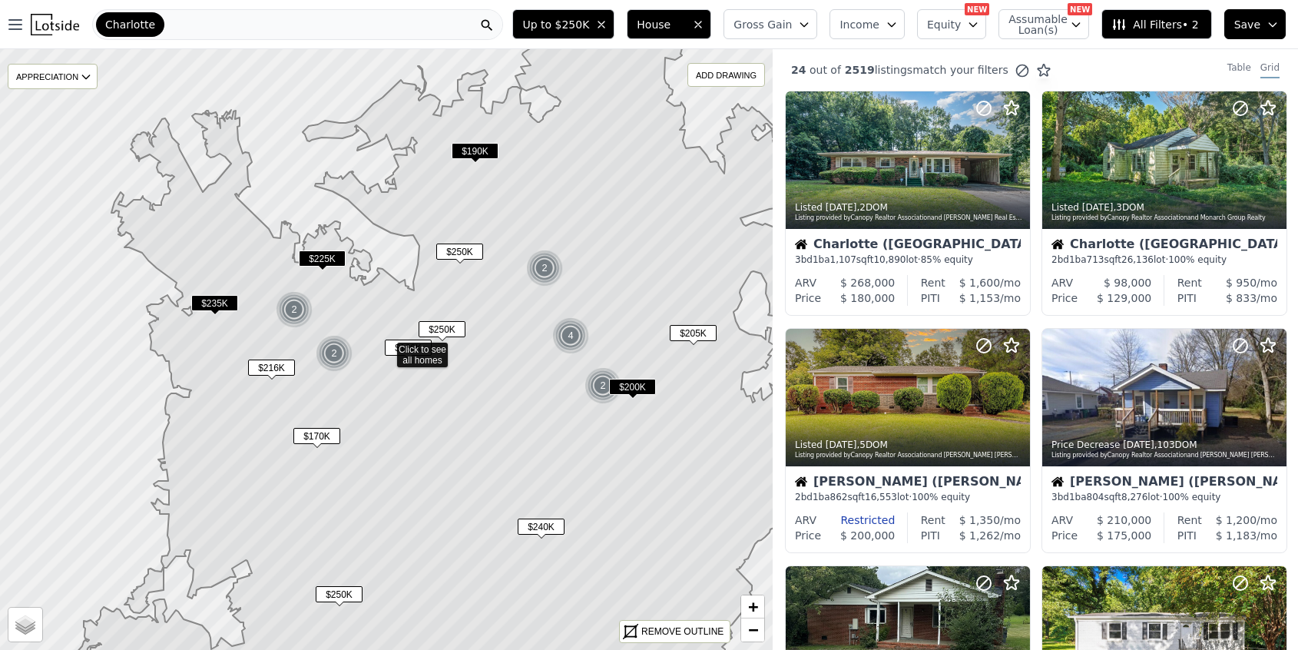
click at [439, 323] on span "$250K" at bounding box center [442, 329] width 47 height 16
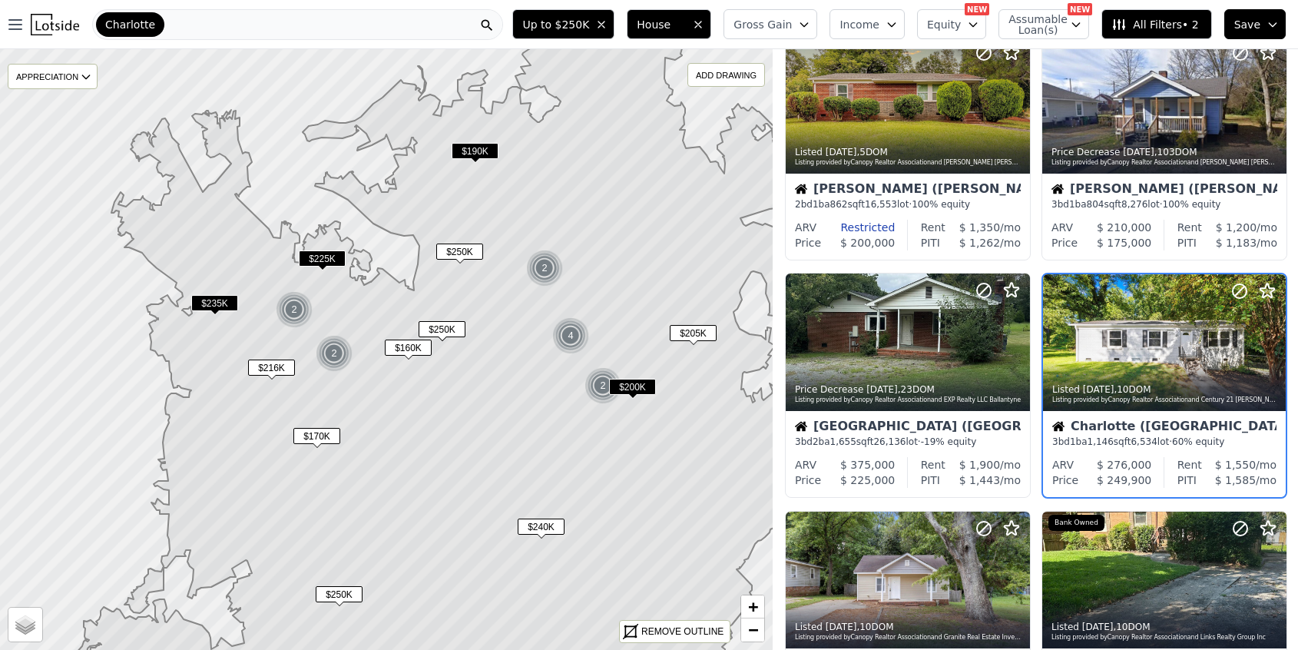
scroll to position [303, 0]
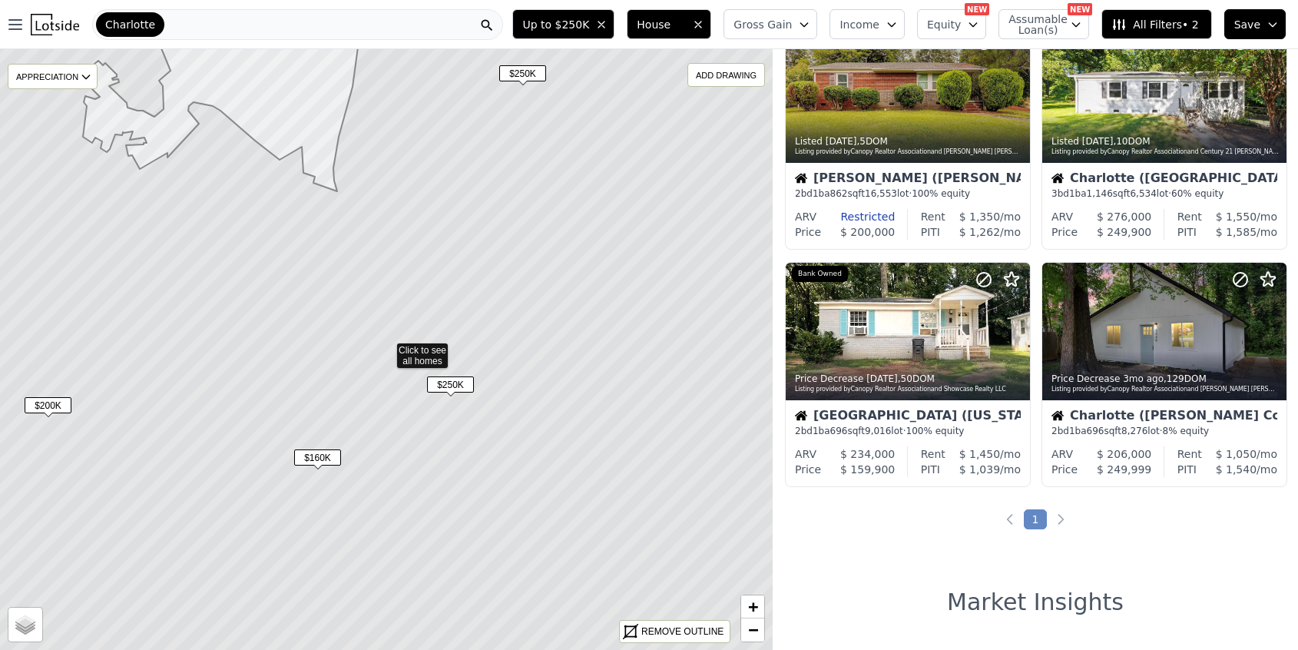
click at [453, 386] on span "$250K" at bounding box center [450, 384] width 47 height 16
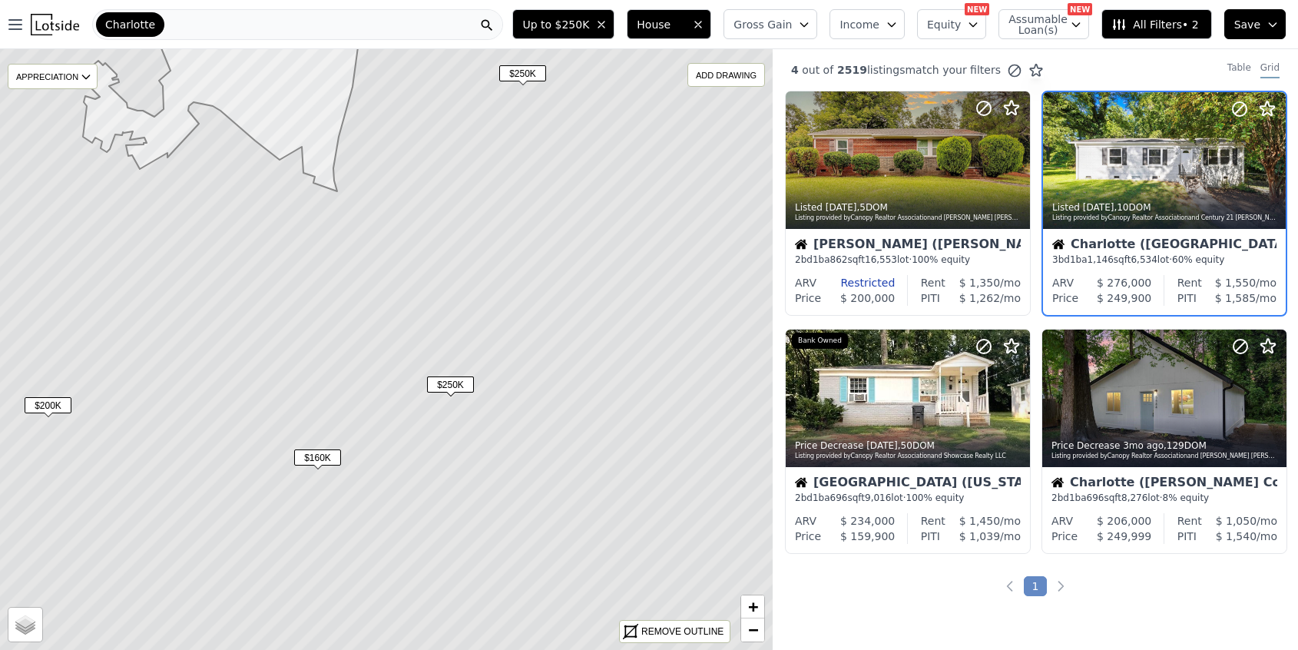
click at [1098, 235] on div "Charlotte (Lincoln Heights) 3 bd 1 ba 1,146 sqft 6,534 lot · 60% equity" at bounding box center [1164, 252] width 243 height 46
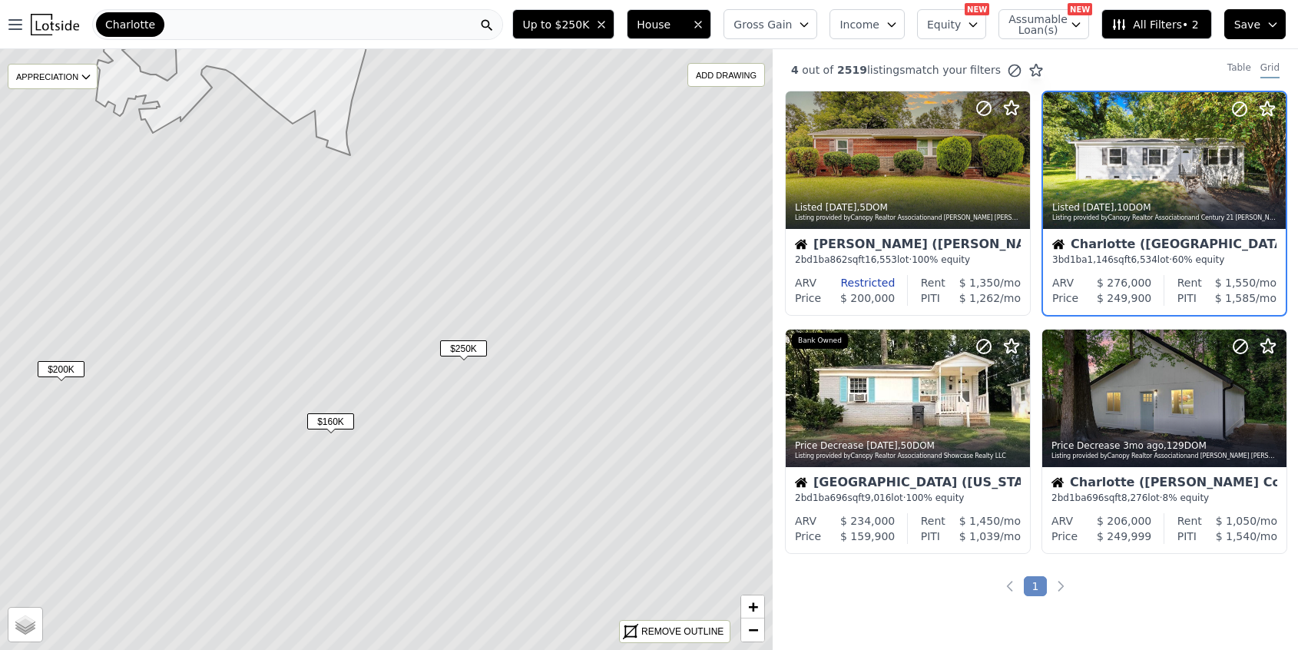
drag, startPoint x: 440, startPoint y: 486, endPoint x: 455, endPoint y: 448, distance: 40.4
click at [455, 448] on icon at bounding box center [399, 314] width 930 height 724
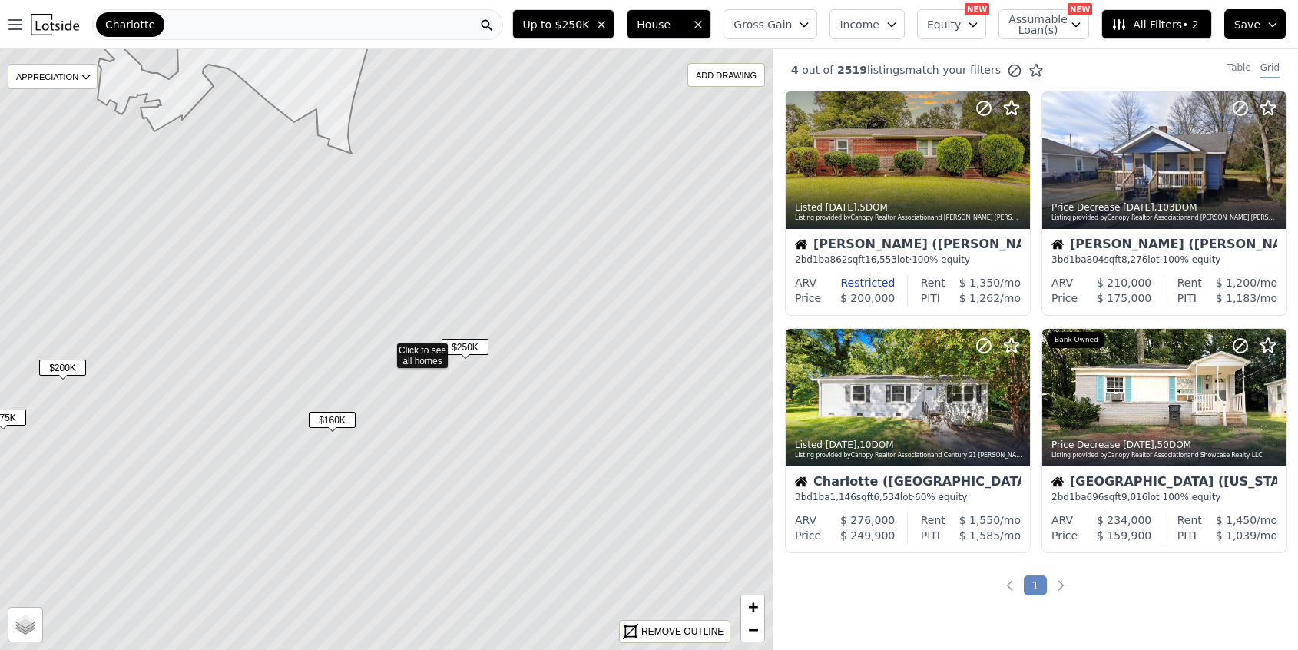
click at [463, 339] on span "$250K" at bounding box center [465, 347] width 47 height 16
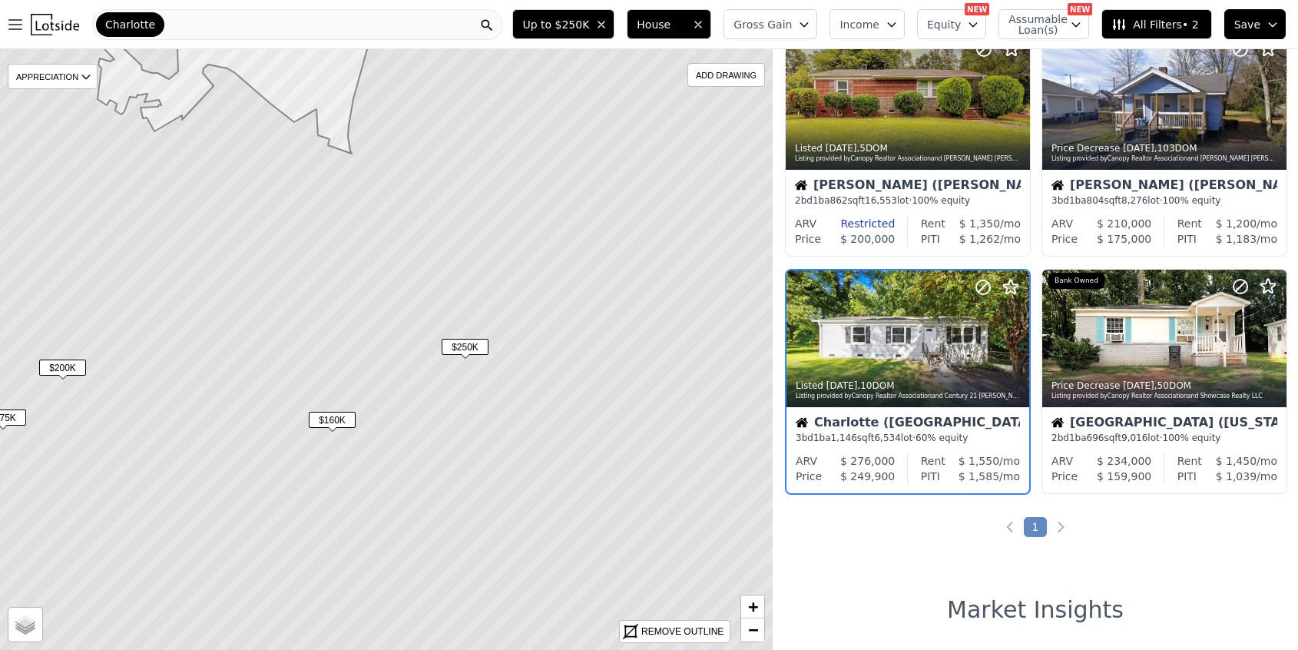
scroll to position [67, 0]
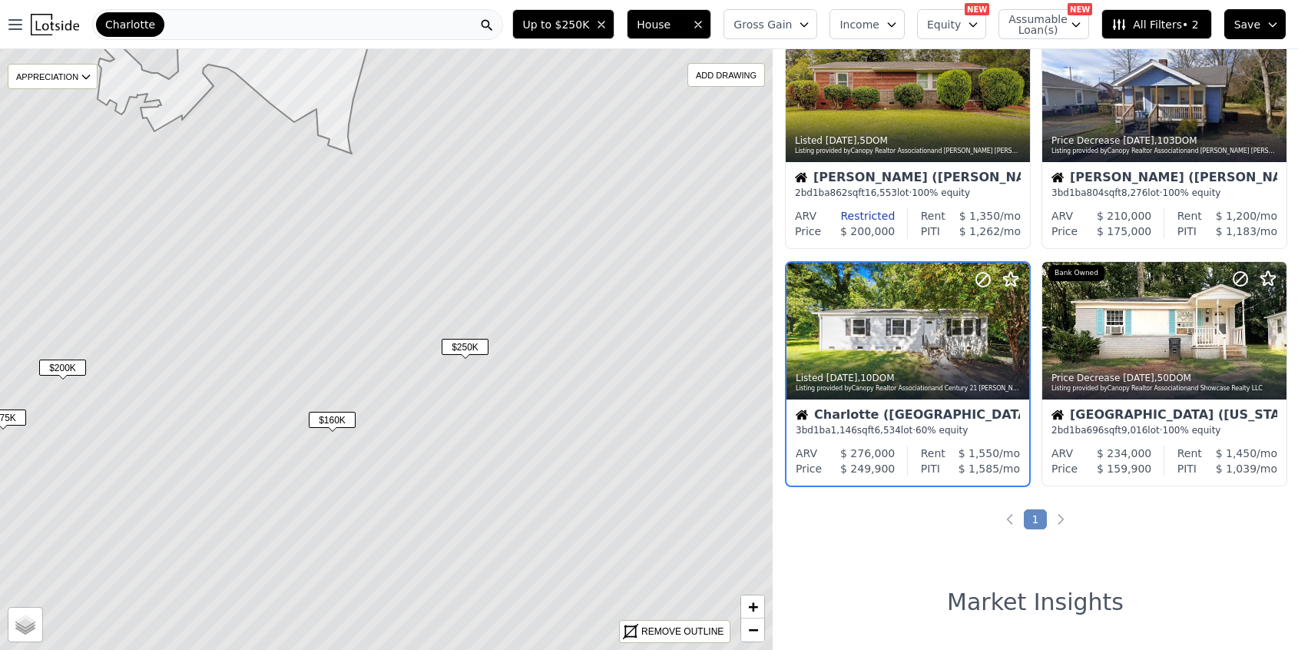
click at [332, 415] on span "$160K" at bounding box center [332, 420] width 47 height 16
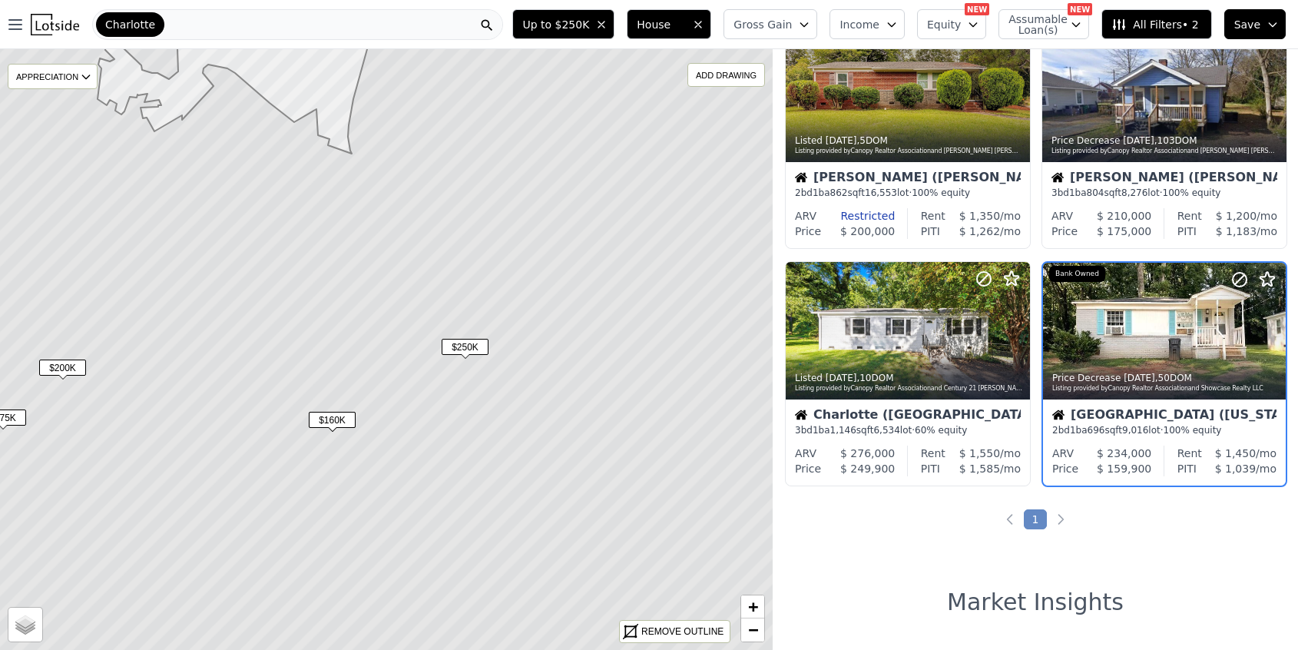
click at [468, 344] on span "$250K" at bounding box center [465, 347] width 47 height 16
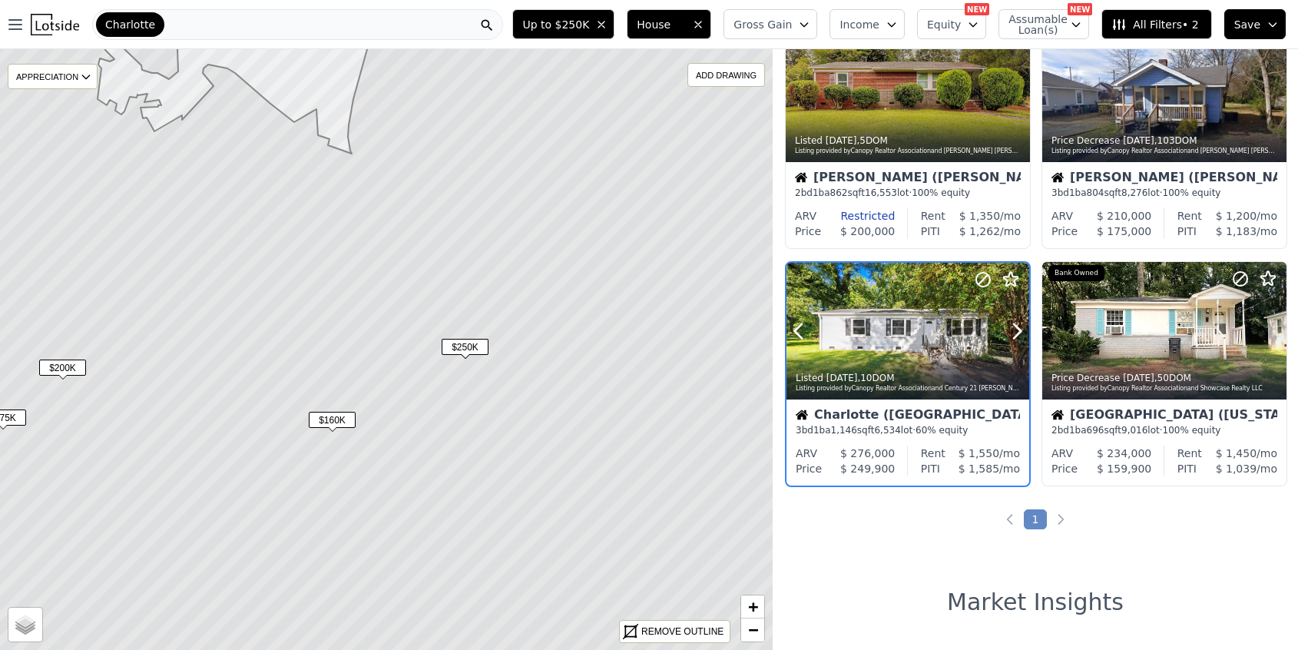
click at [893, 341] on div at bounding box center [908, 331] width 243 height 137
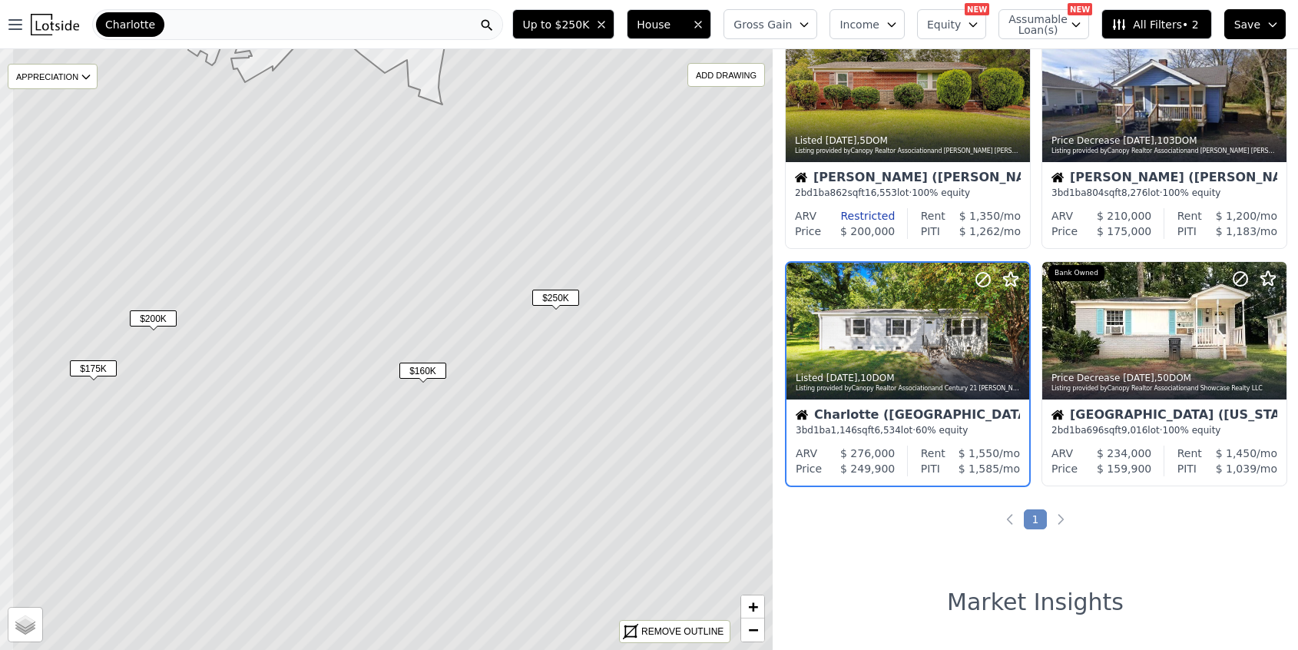
drag, startPoint x: 582, startPoint y: 421, endPoint x: 672, endPoint y: 372, distance: 103.1
click at [672, 372] on icon at bounding box center [477, 301] width 930 height 724
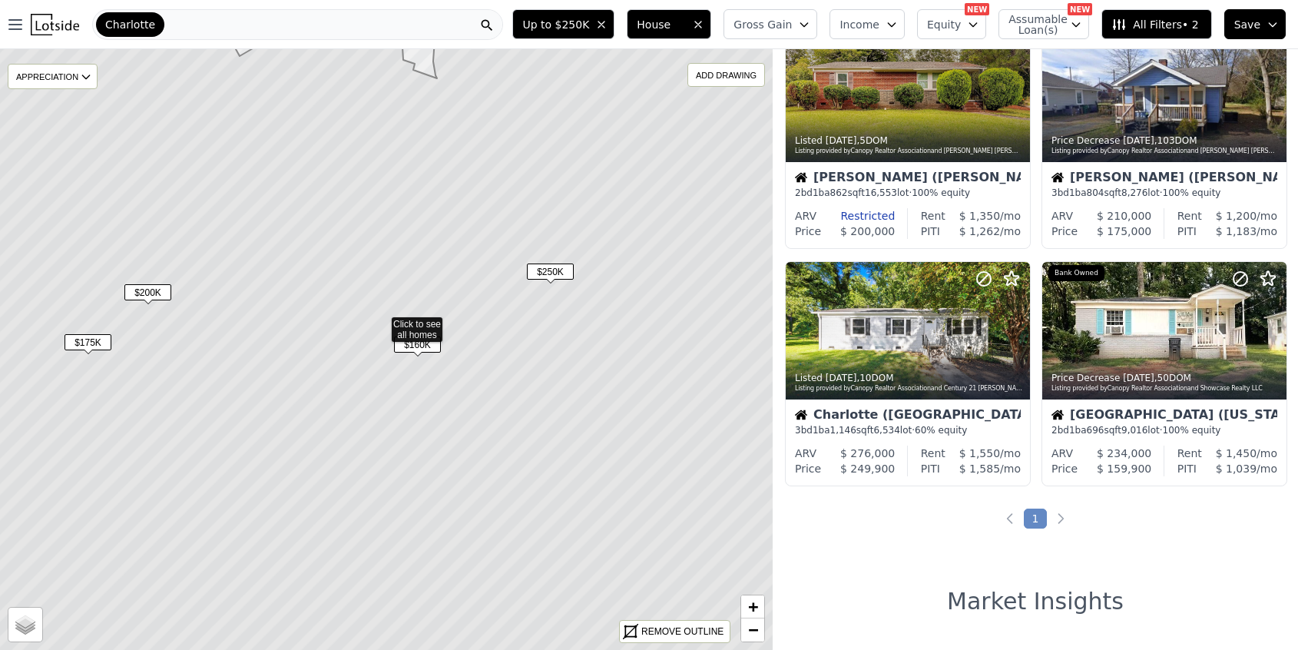
drag, startPoint x: 609, startPoint y: 305, endPoint x: 604, endPoint y: 279, distance: 26.7
click at [604, 279] on icon at bounding box center [380, 324] width 930 height 724
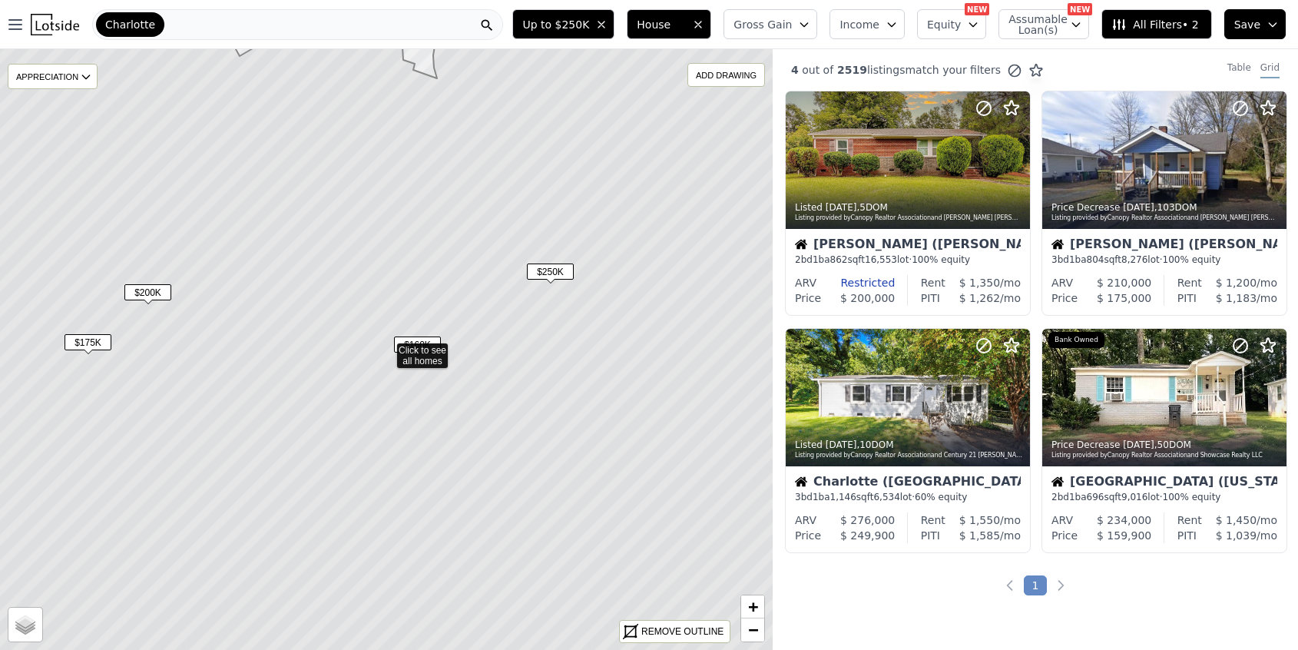
click at [412, 340] on span "$160K" at bounding box center [417, 344] width 47 height 16
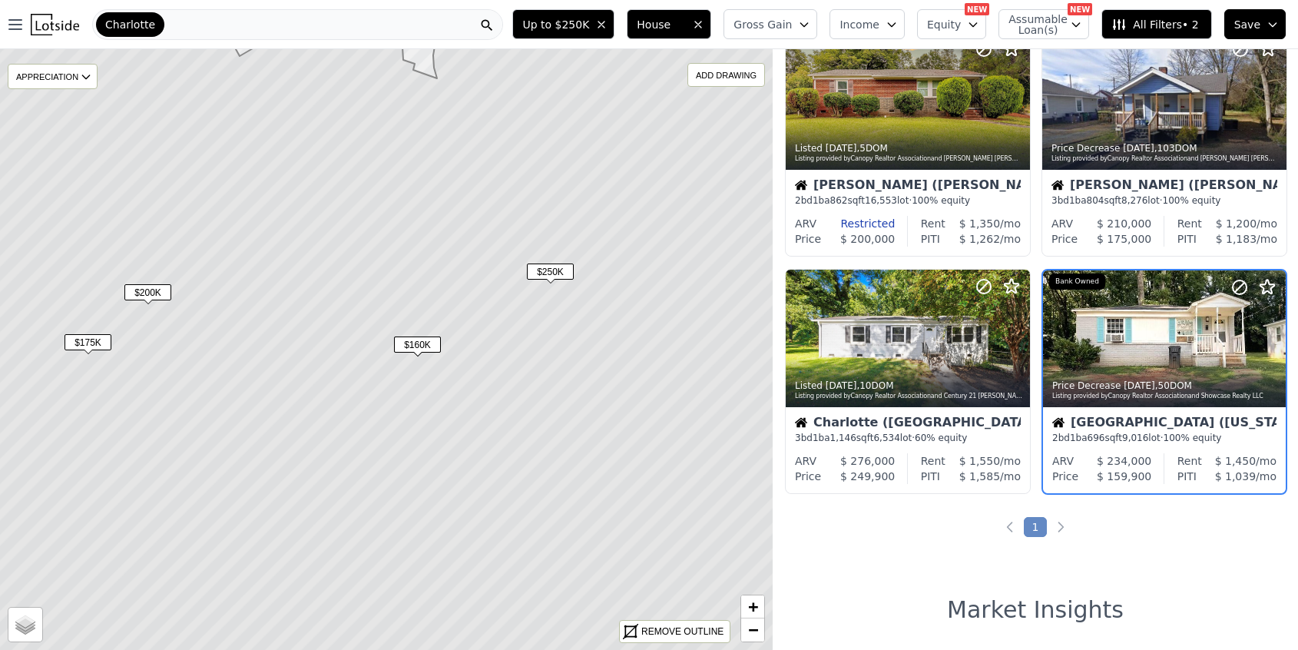
scroll to position [67, 0]
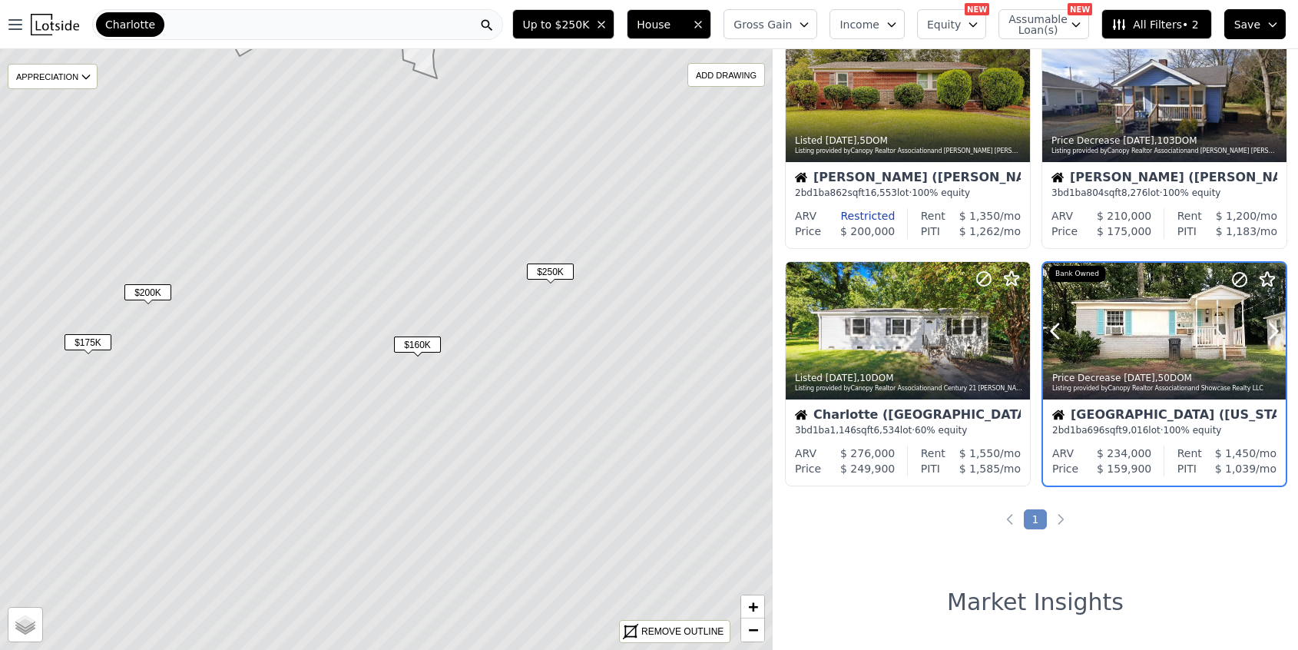
click at [1082, 327] on button at bounding box center [1073, 331] width 61 height 137
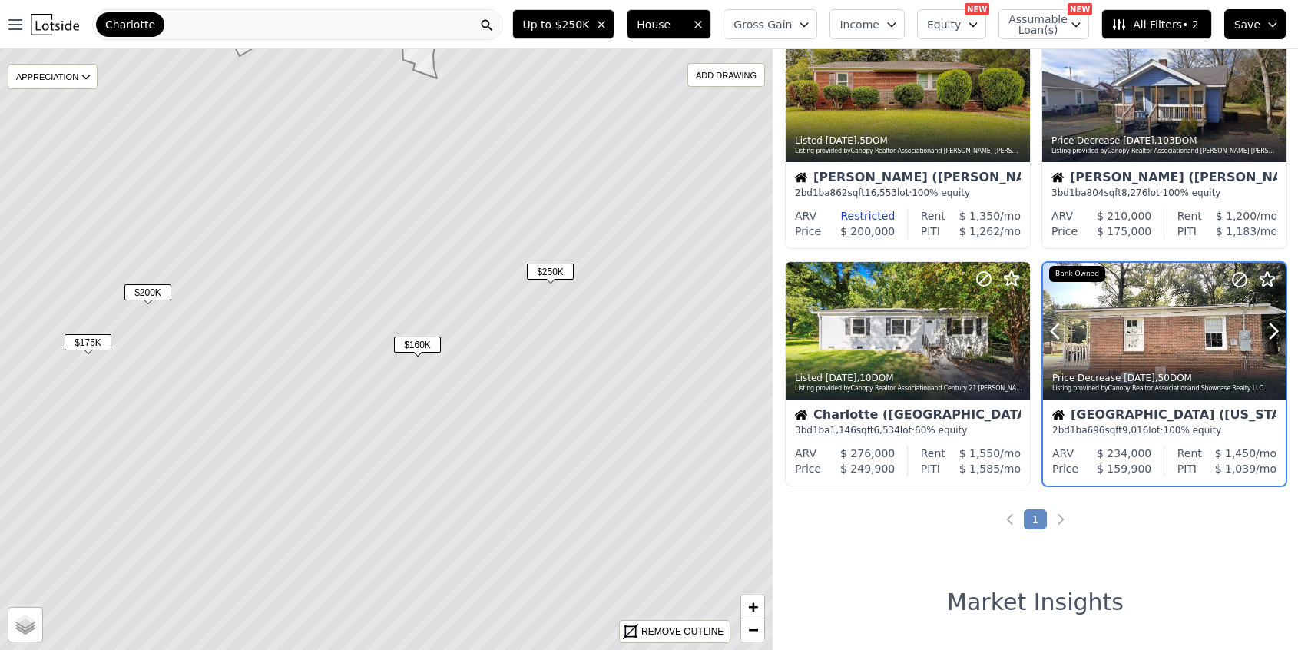
click at [1109, 321] on div at bounding box center [1164, 331] width 243 height 137
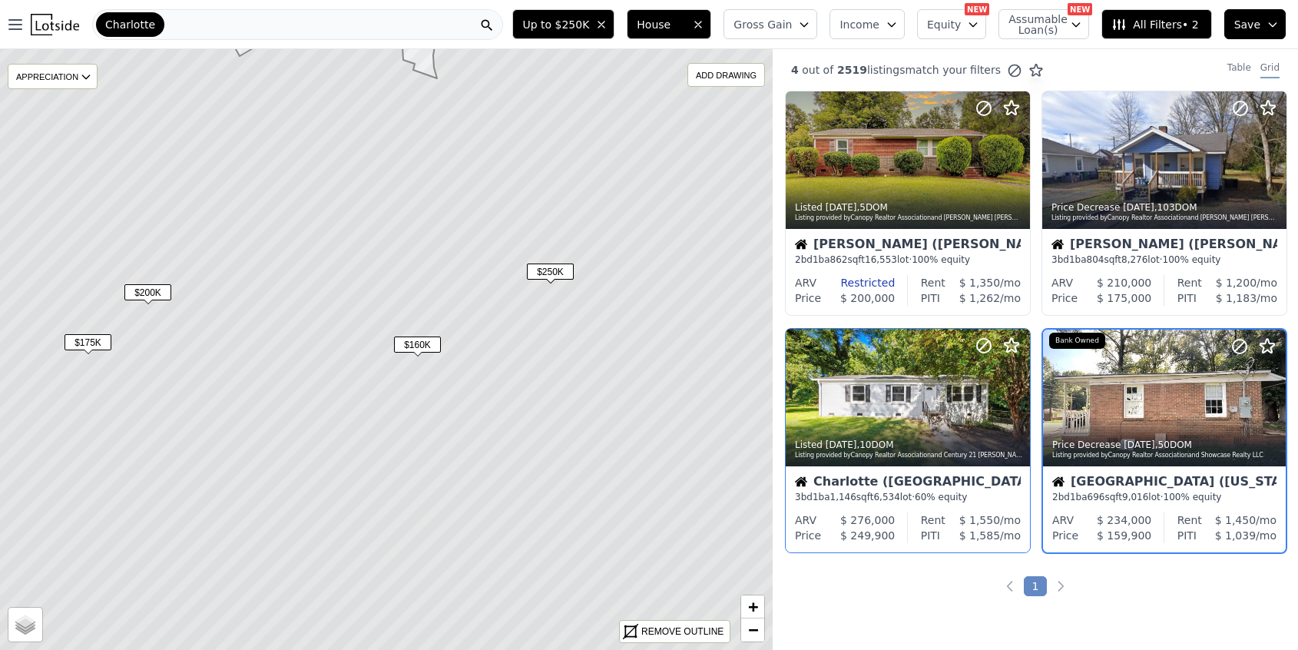
click at [943, 489] on div "Charlotte (Lincoln Heights)" at bounding box center [908, 483] width 226 height 15
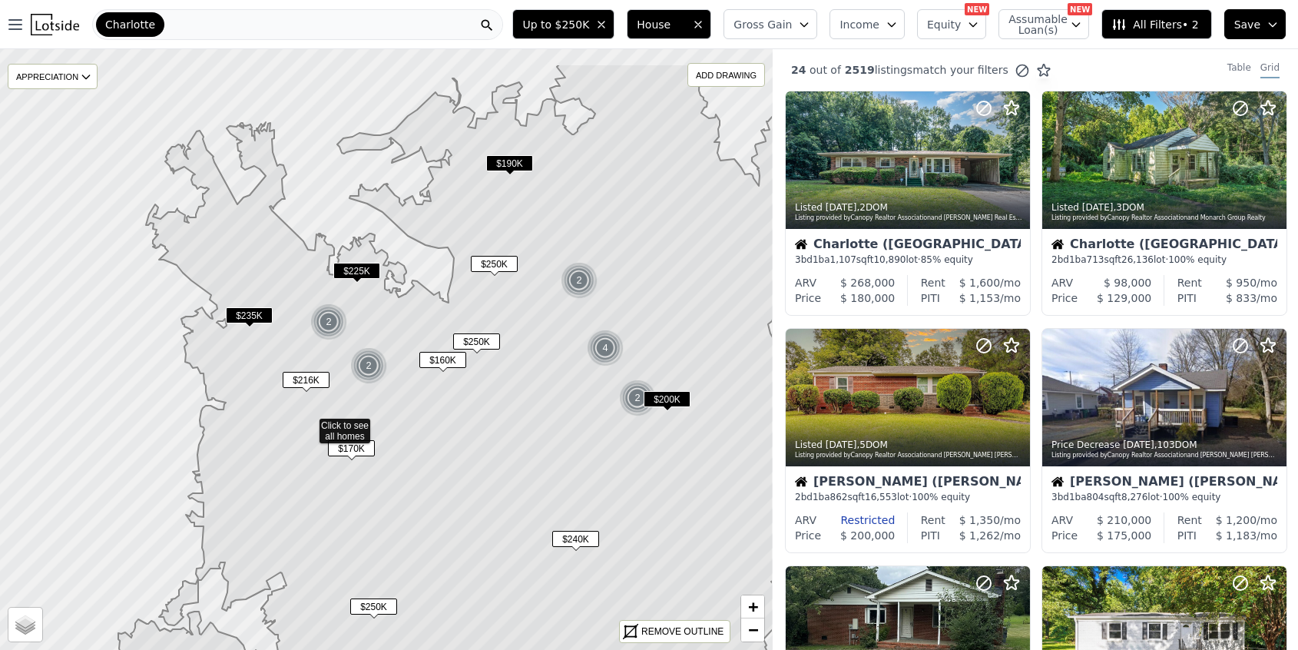
drag, startPoint x: 601, startPoint y: 344, endPoint x: 523, endPoint y: 420, distance: 108.7
click at [523, 420] on icon at bounding box center [442, 426] width 664 height 724
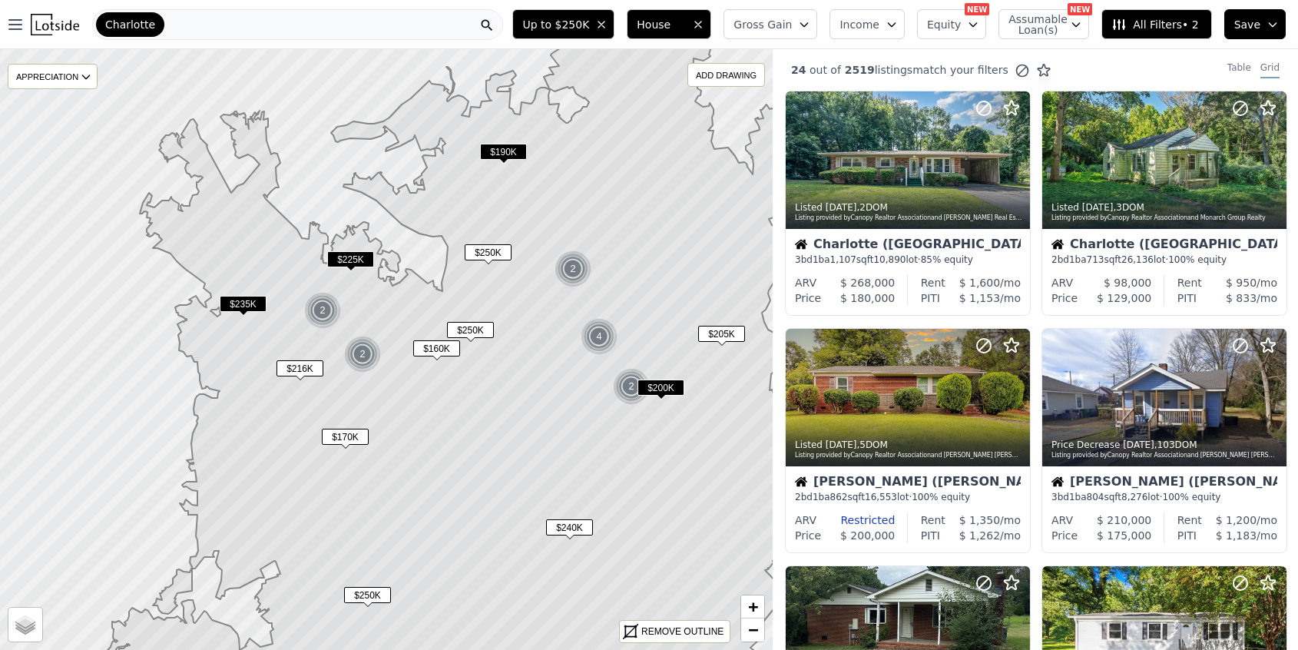
drag, startPoint x: 616, startPoint y: 437, endPoint x: 610, endPoint y: 426, distance: 13.1
click at [610, 426] on icon at bounding box center [474, 338] width 741 height 724
click at [568, 526] on span "$240K" at bounding box center [569, 527] width 47 height 16
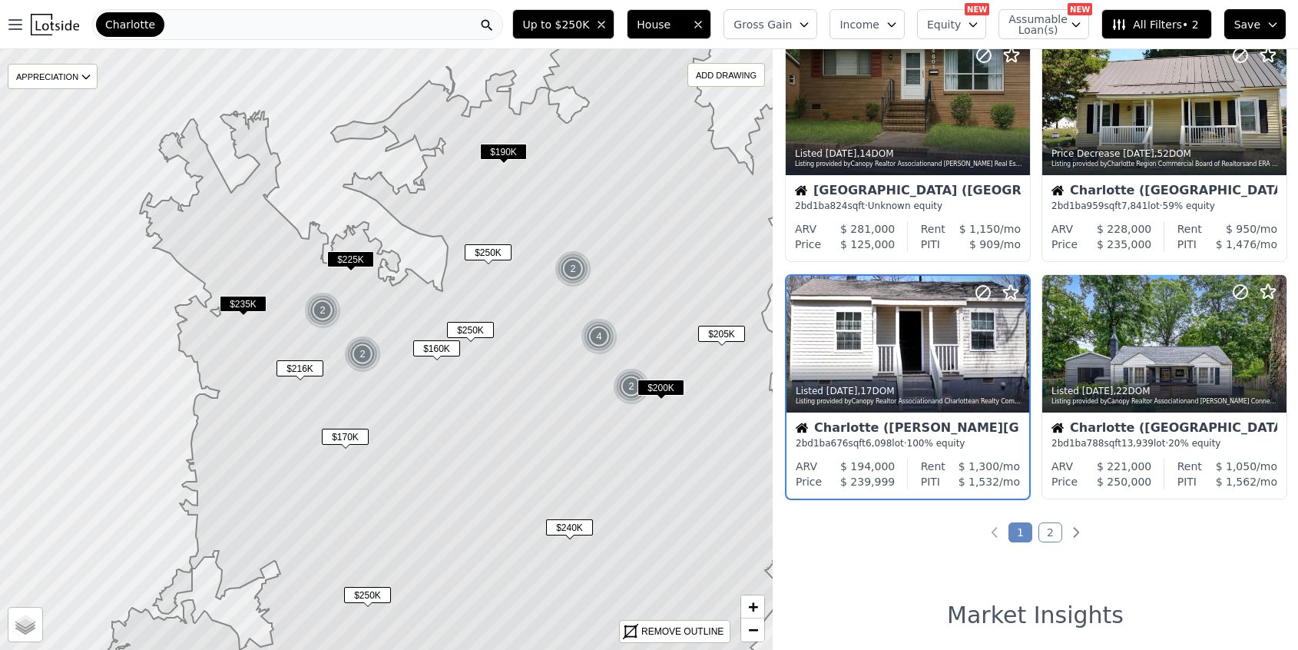
scroll to position [1016, 0]
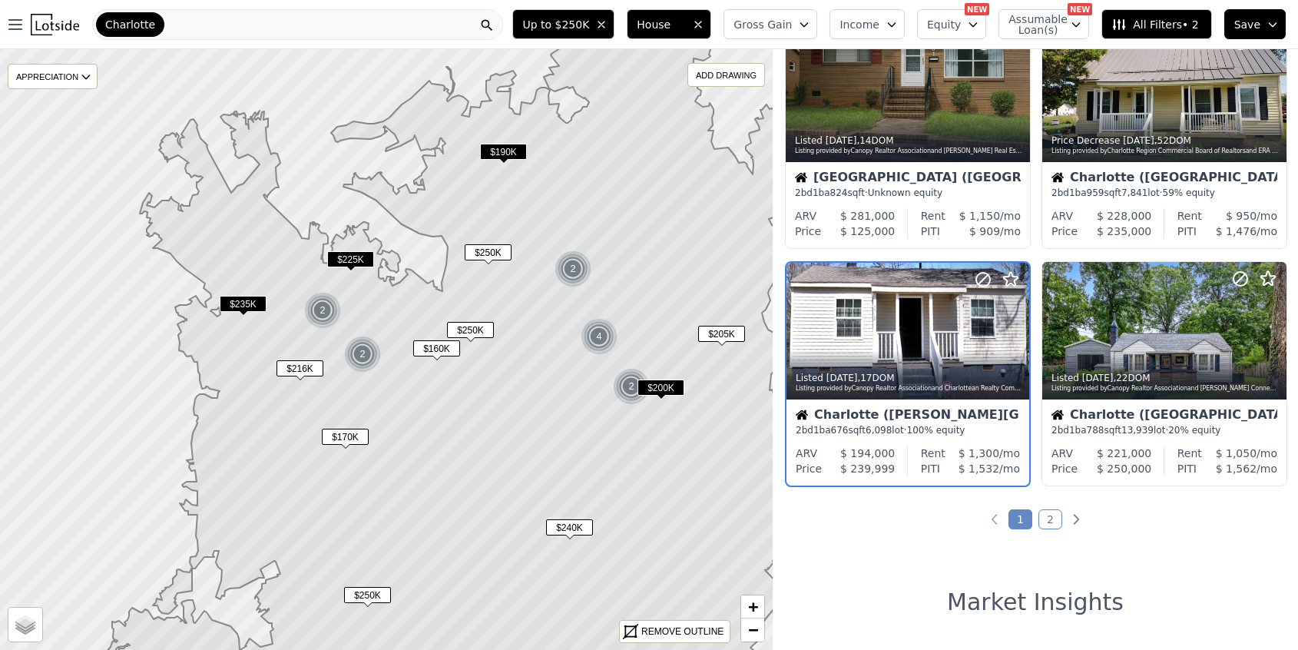
click at [357, 432] on span "$170K" at bounding box center [345, 437] width 47 height 16
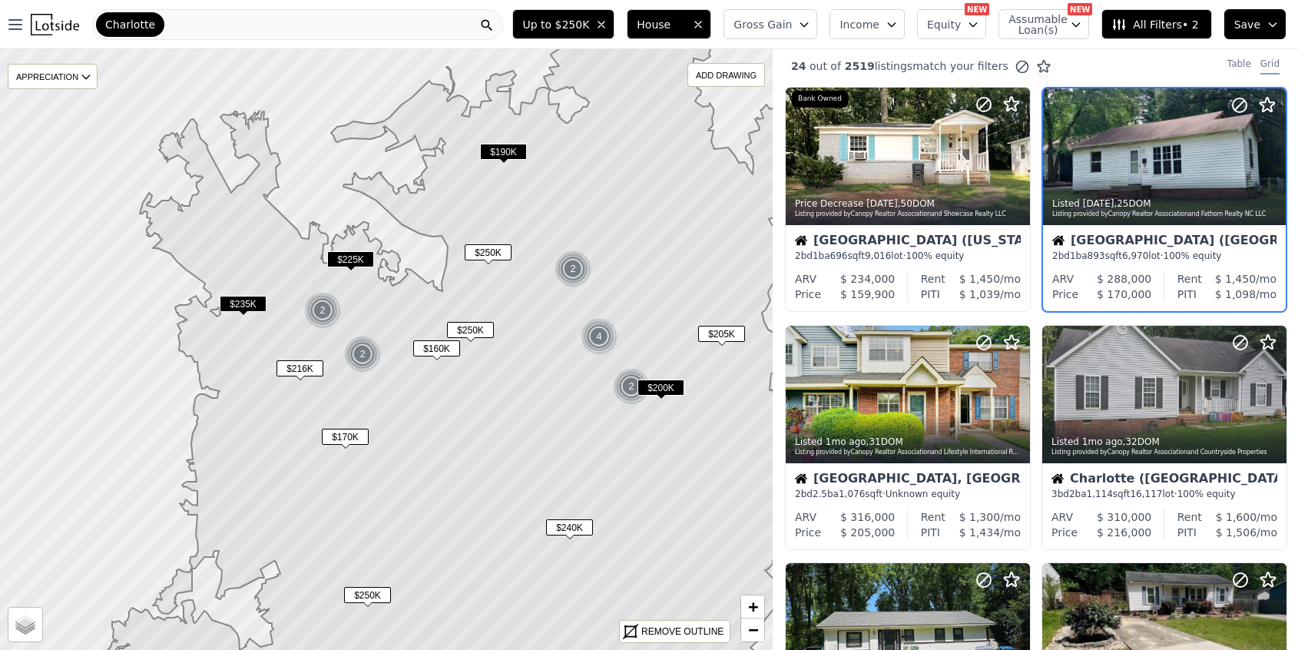
scroll to position [0, 0]
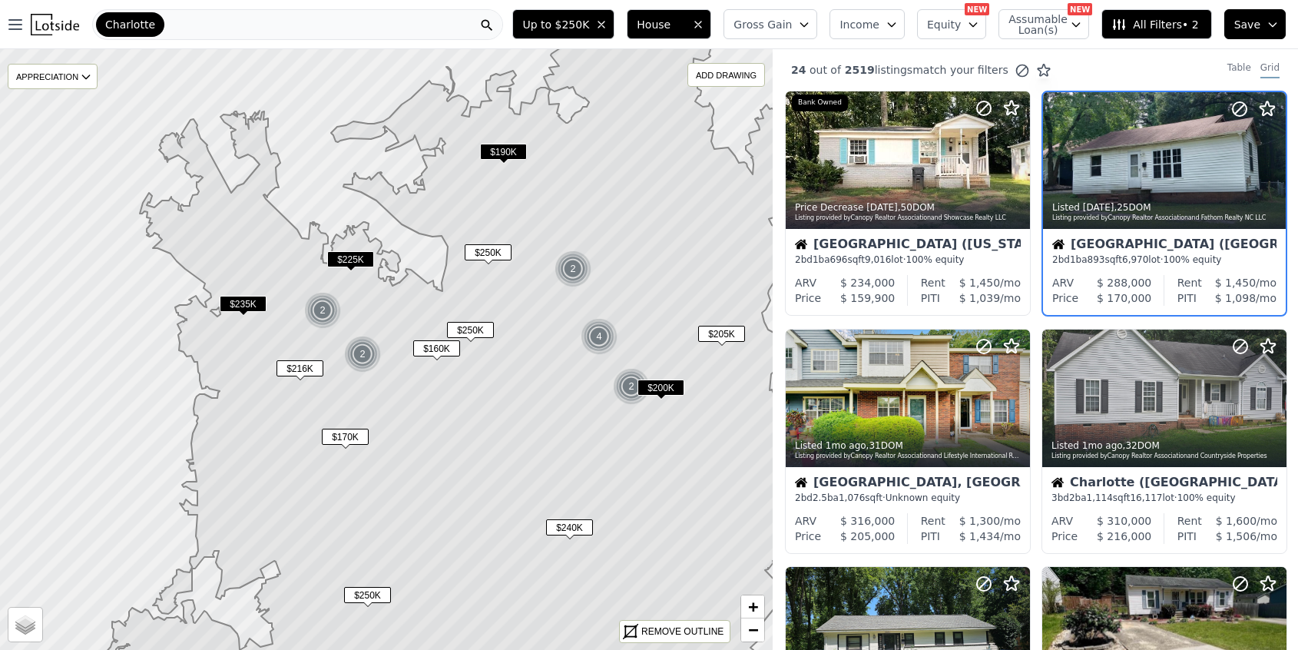
click at [569, 529] on span "$240K" at bounding box center [569, 527] width 47 height 16
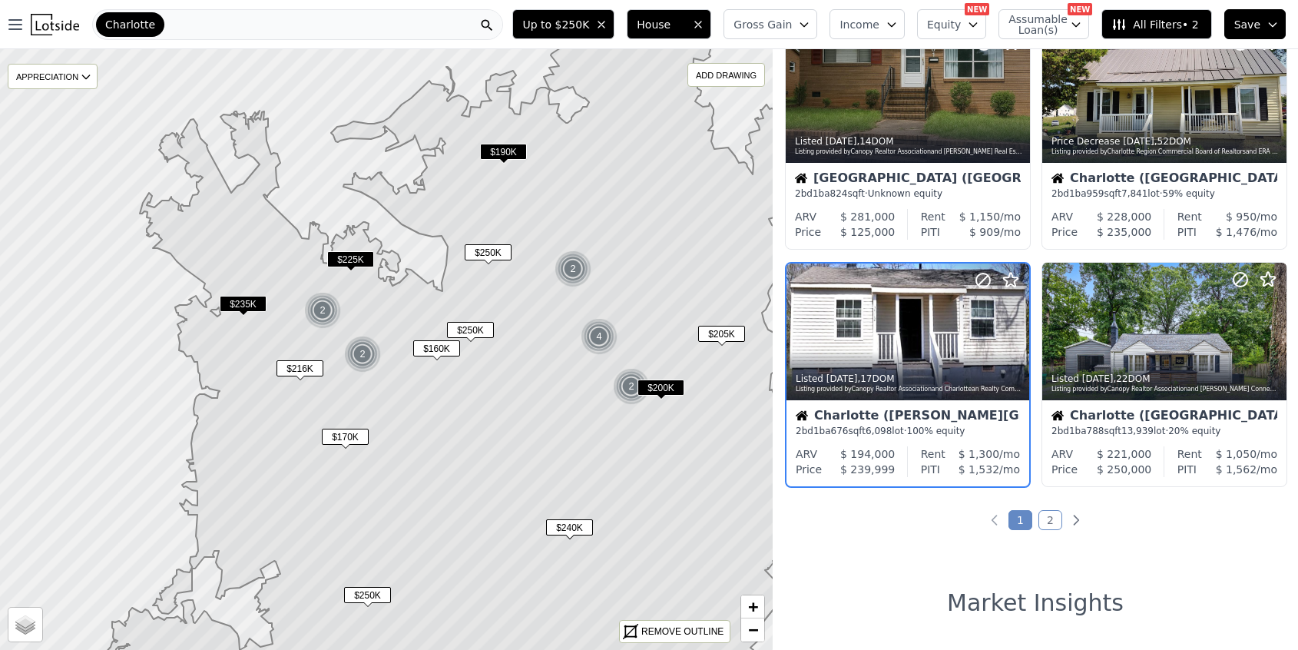
scroll to position [1016, 0]
click at [938, 419] on div "Charlotte (Grier Heights)" at bounding box center [908, 416] width 224 height 15
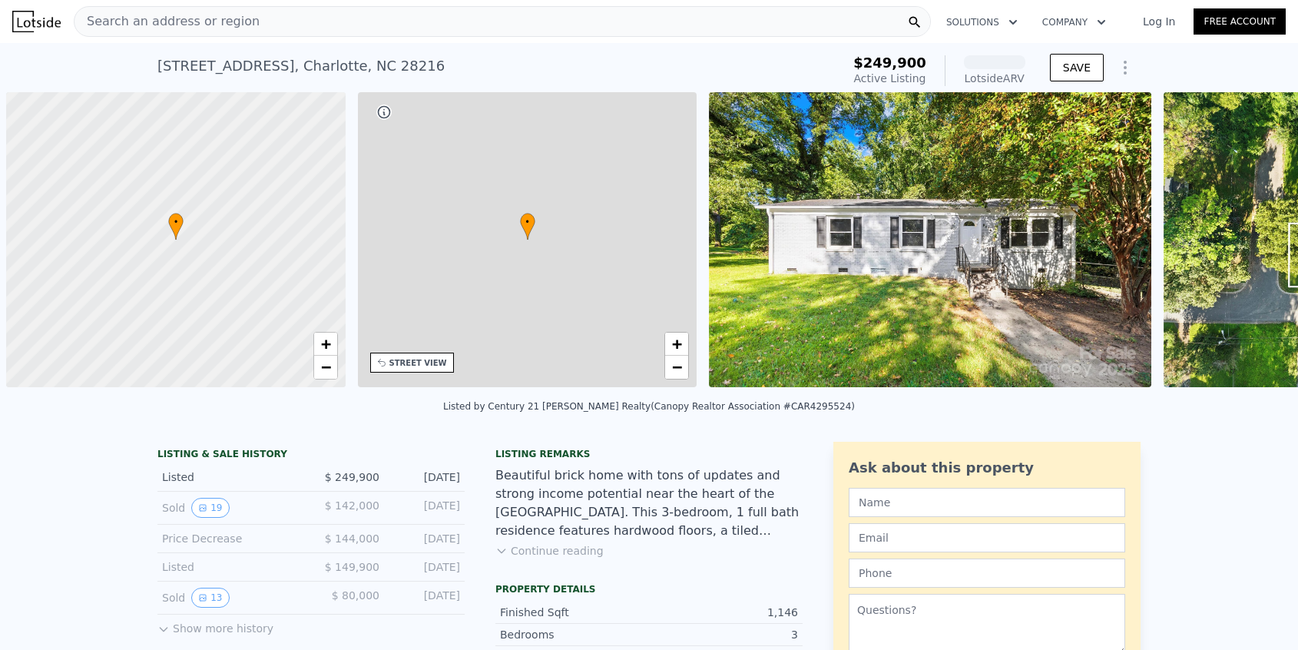
scroll to position [0, 6]
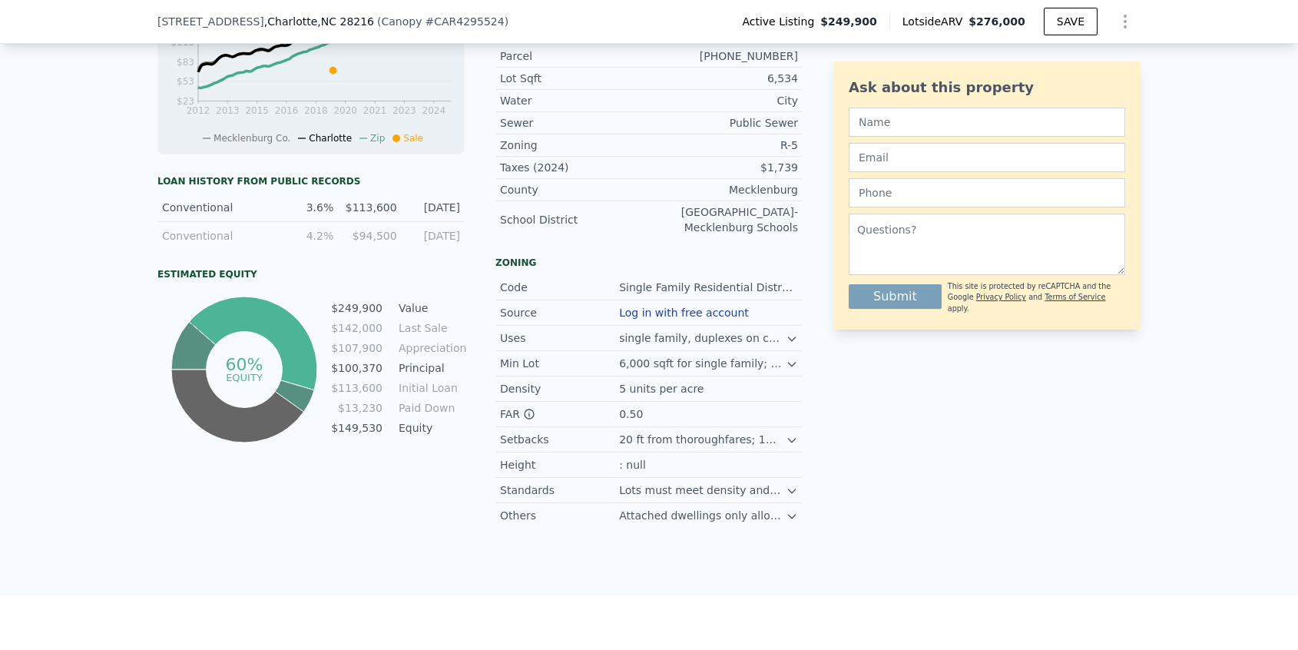
scroll to position [787, 0]
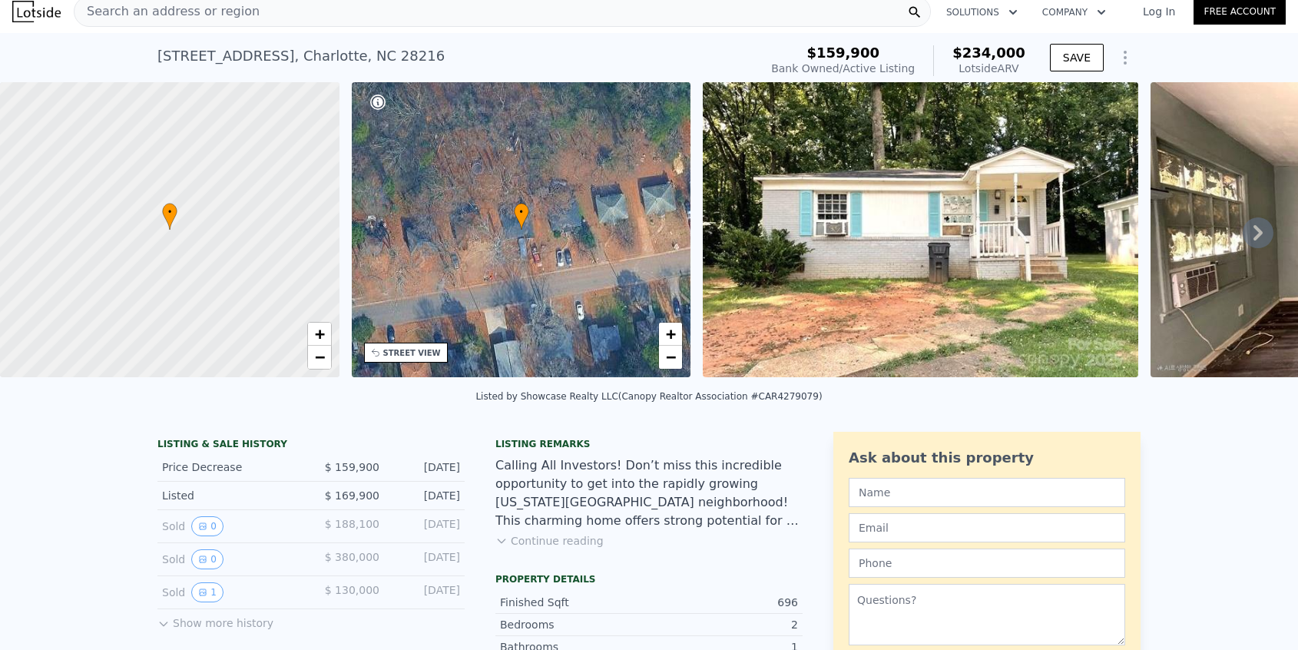
scroll to position [14, 0]
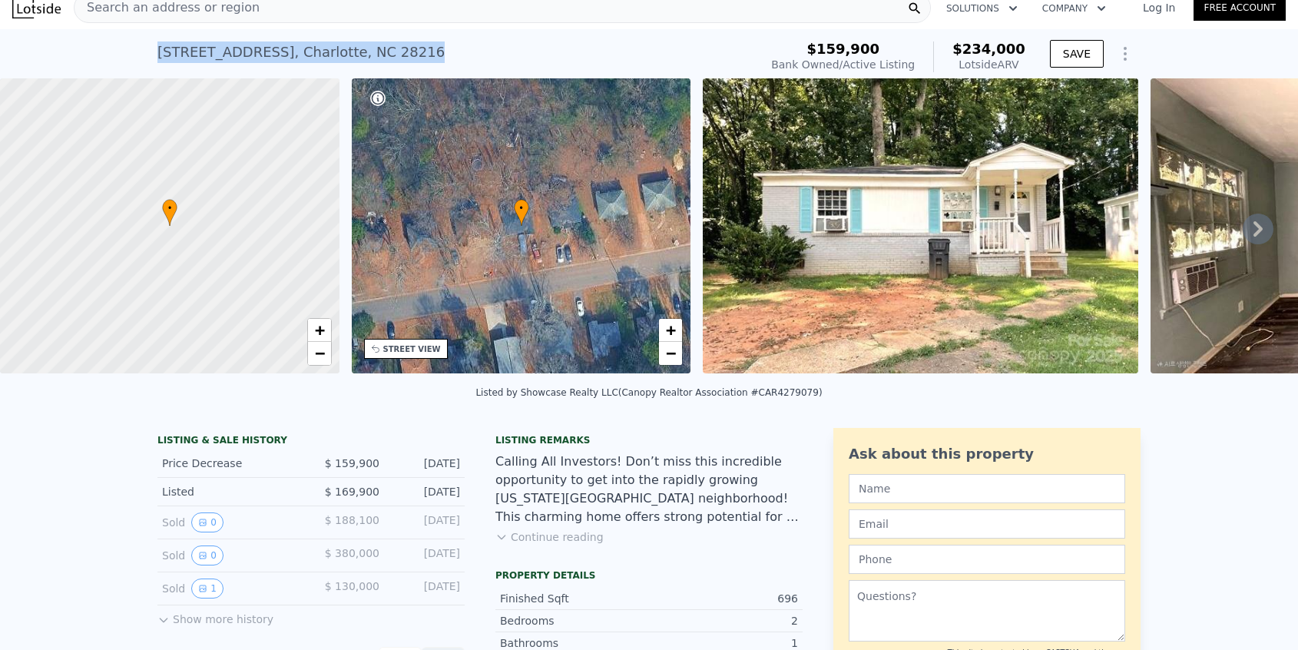
drag, startPoint x: 424, startPoint y: 53, endPoint x: 141, endPoint y: 53, distance: 282.7
click at [141, 53] on div "[STREET_ADDRESS] Bank Owned / Active at $159,900 (~ARV $234k ) $159,900 Bank Ow…" at bounding box center [649, 53] width 1298 height 49
copy div "[STREET_ADDRESS]"
click at [614, 45] on div "[STREET_ADDRESS] Bank Owned / Active at $159,900 (~ARV $234k )" at bounding box center [454, 56] width 595 height 43
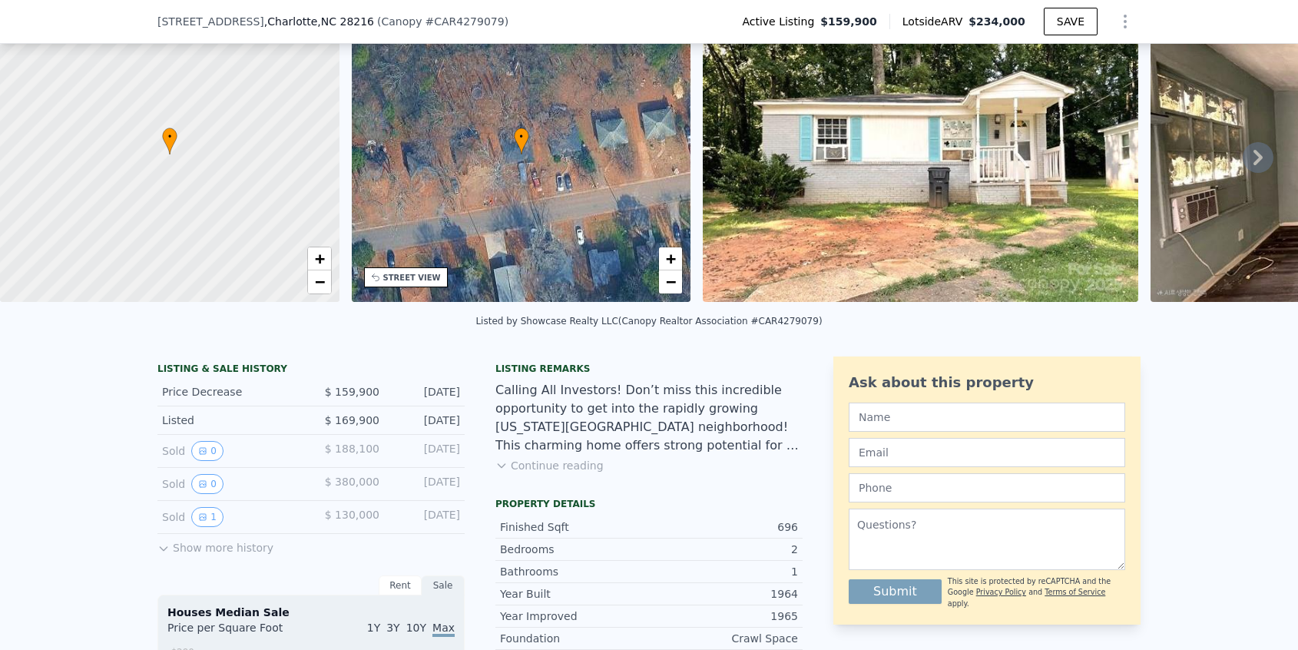
scroll to position [0, 0]
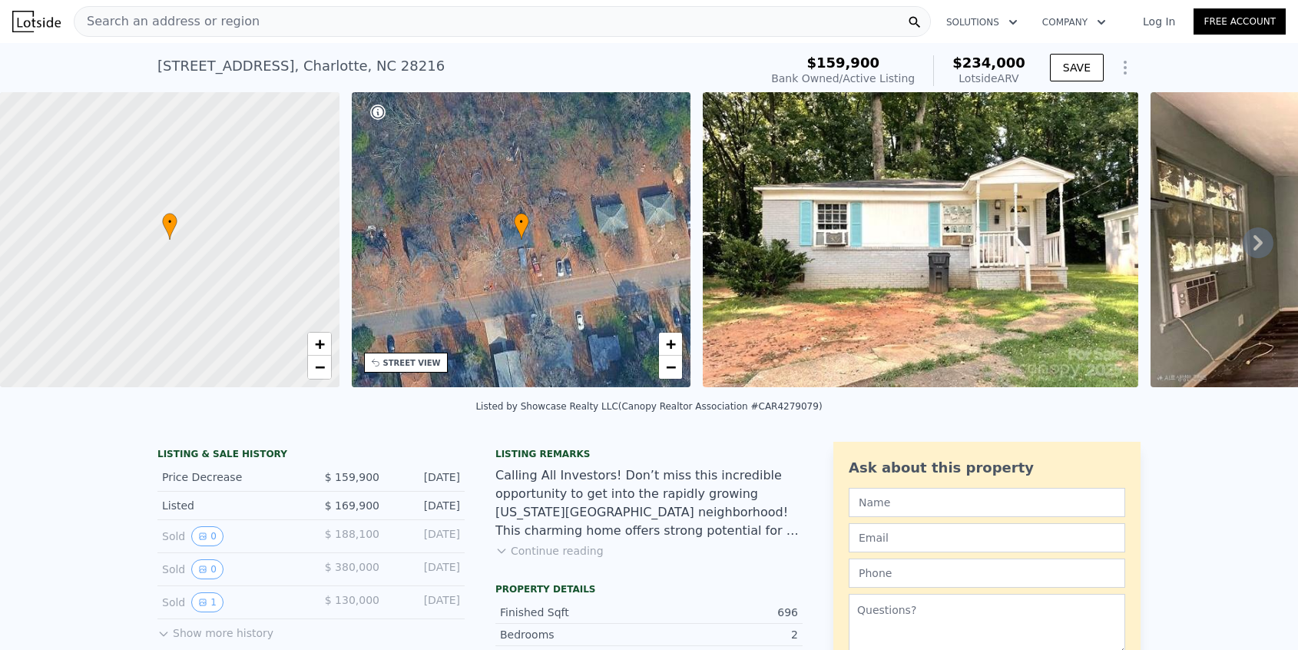
click at [1253, 240] on icon at bounding box center [1258, 242] width 31 height 31
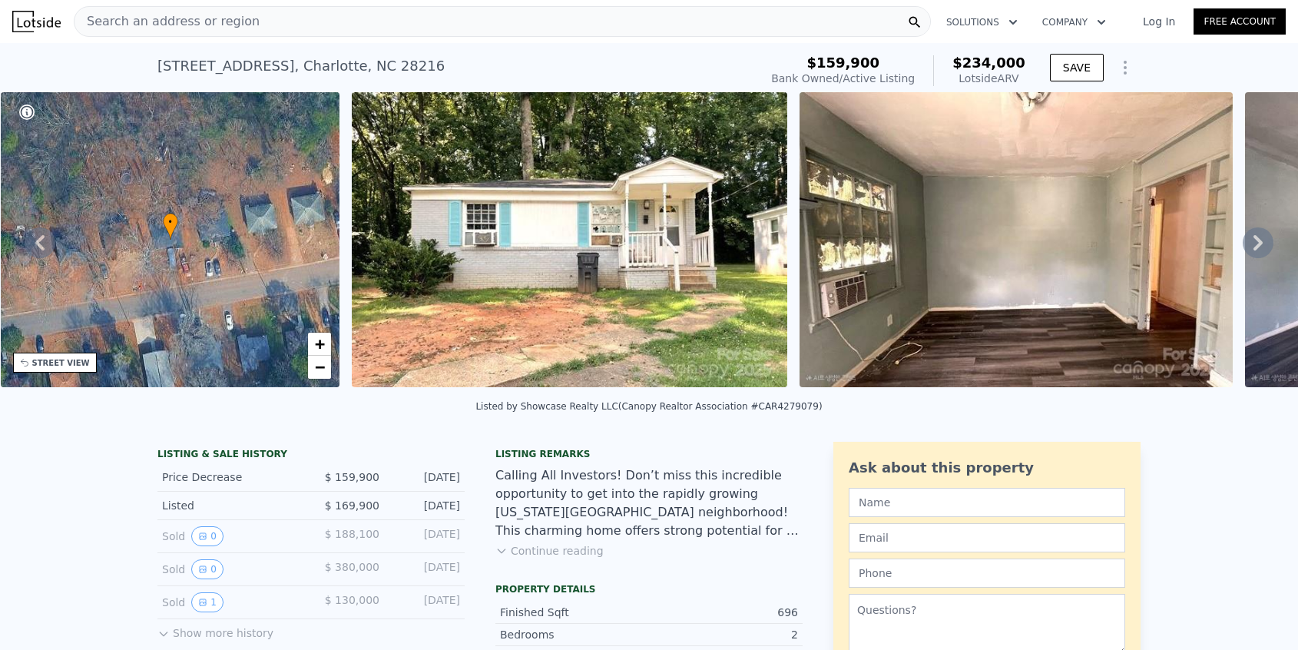
click at [1253, 240] on icon at bounding box center [1258, 242] width 31 height 31
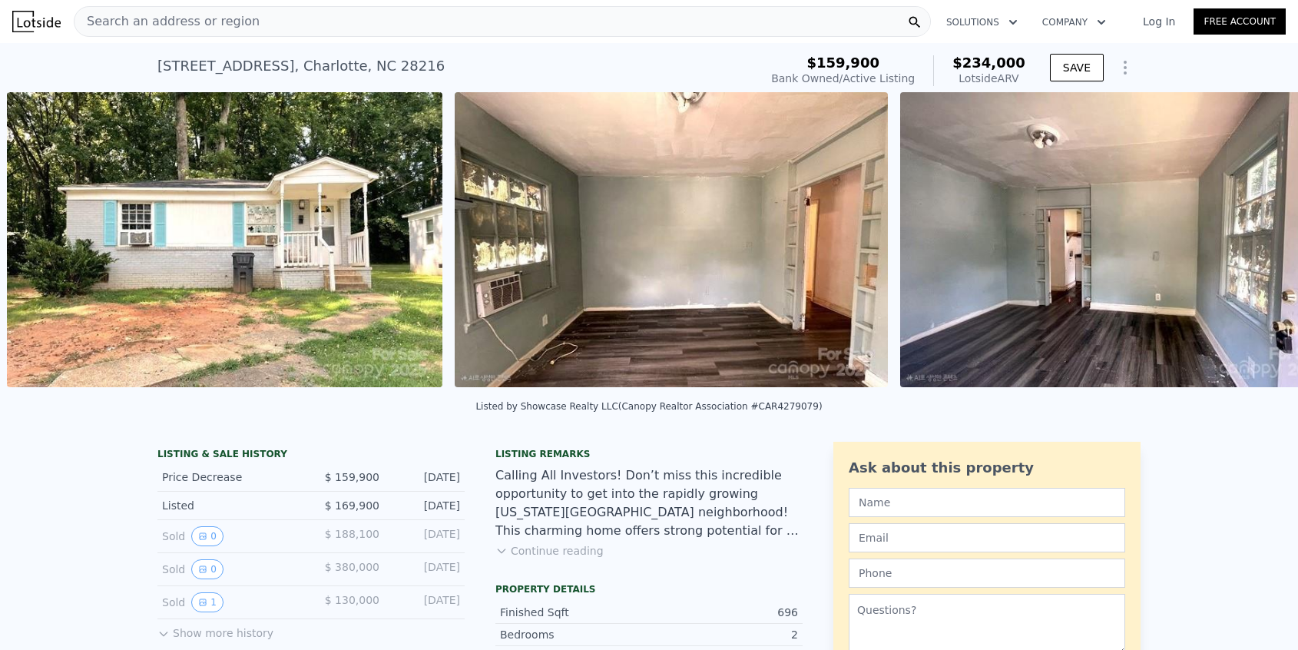
scroll to position [0, 703]
click at [1253, 240] on img at bounding box center [1119, 239] width 439 height 295
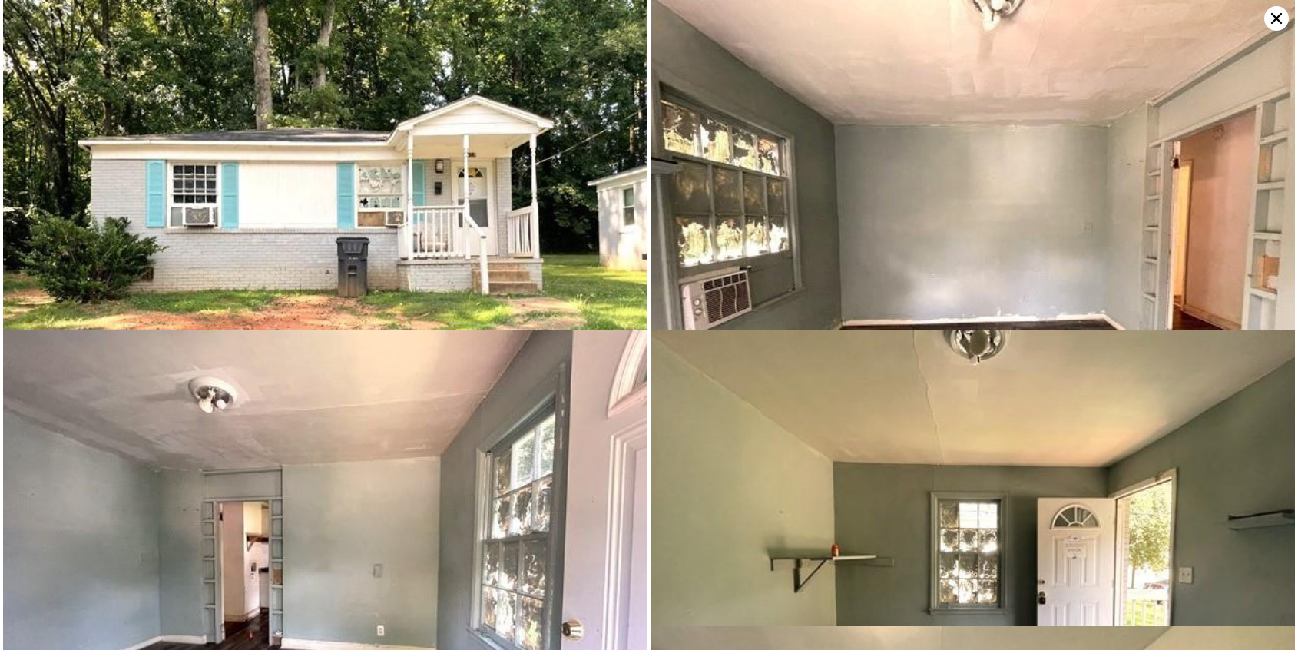
scroll to position [113, 0]
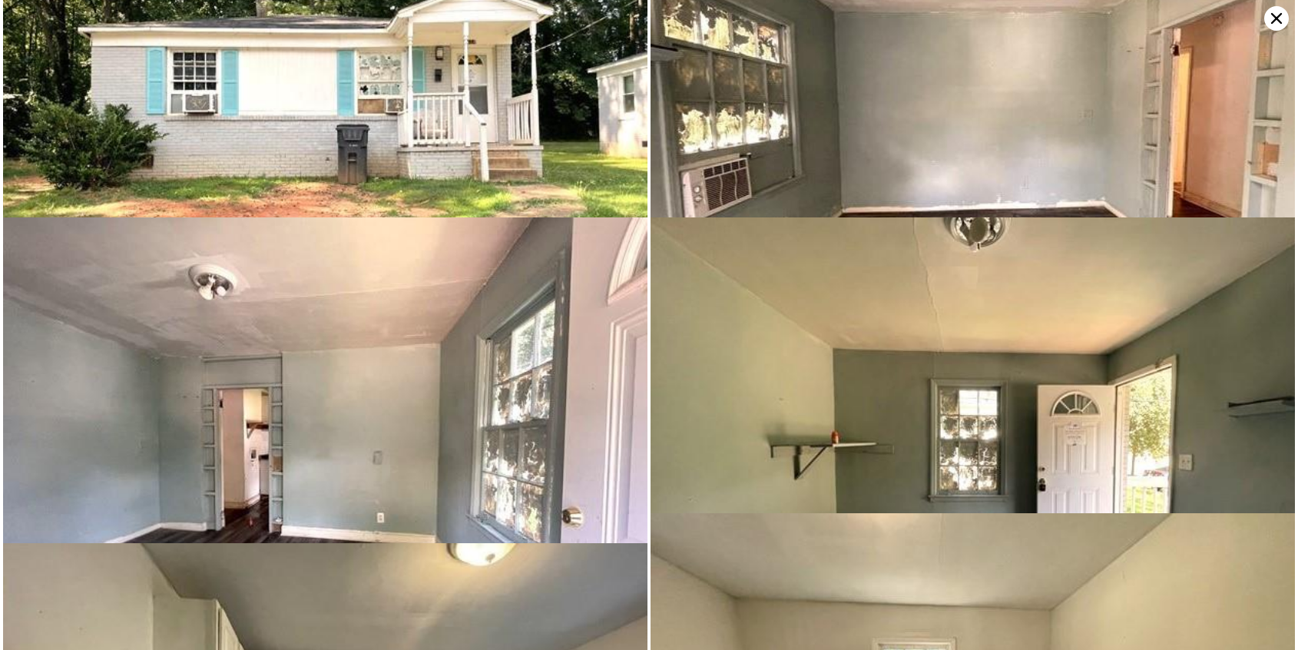
click at [1274, 21] on icon at bounding box center [1276, 18] width 11 height 11
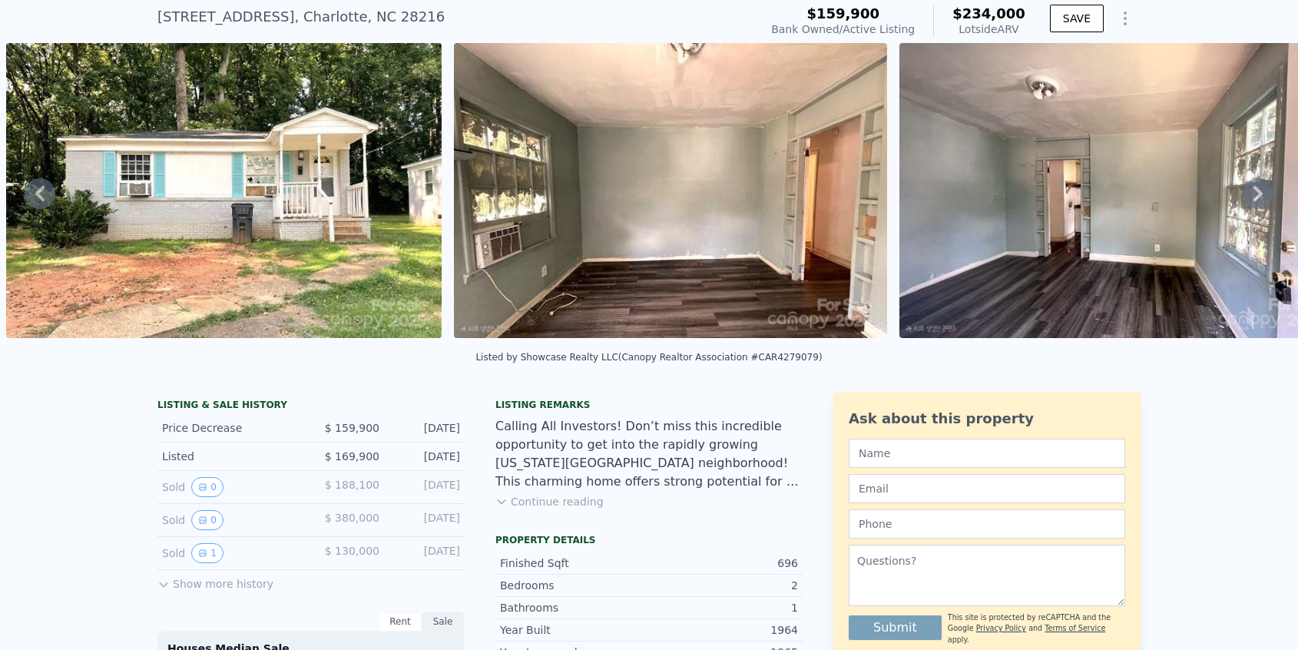
scroll to position [0, 0]
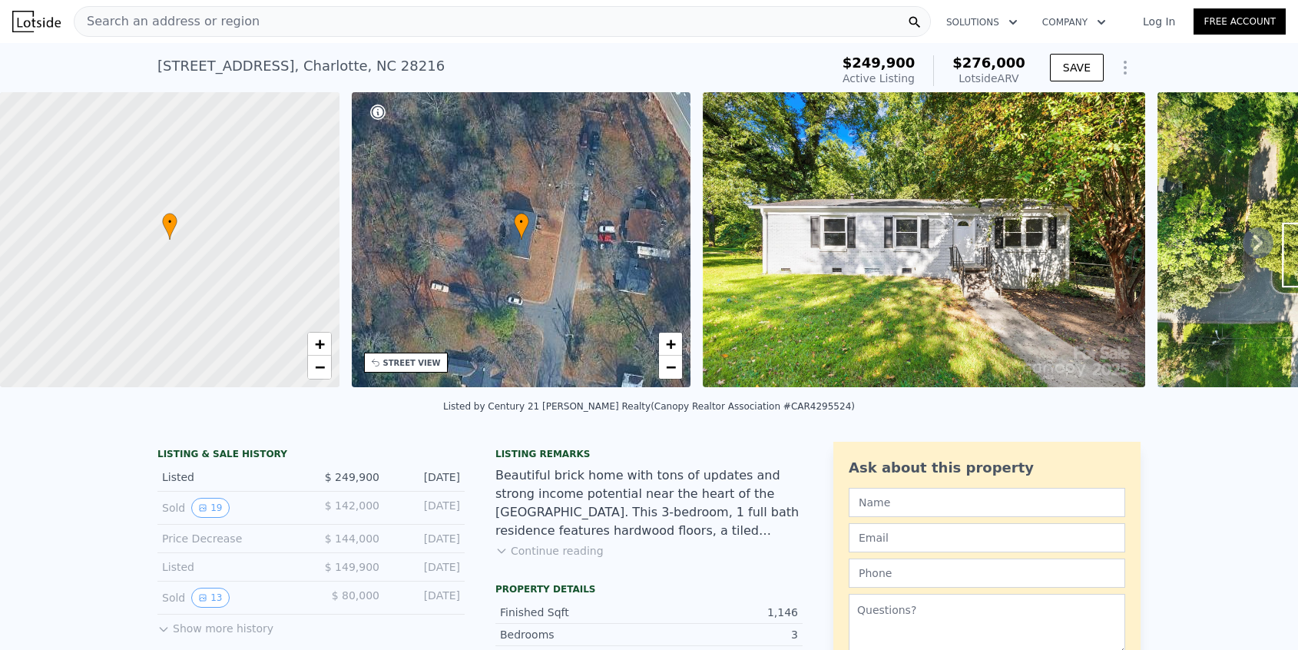
click at [1261, 239] on icon at bounding box center [1258, 242] width 31 height 31
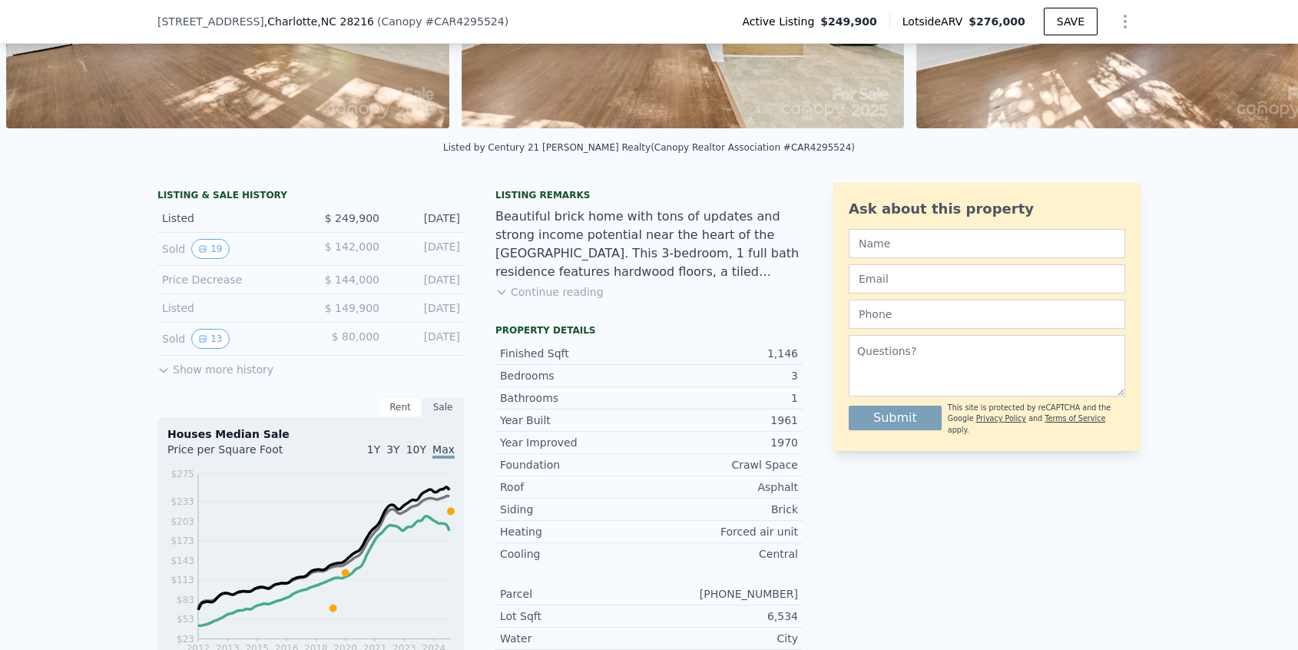
scroll to position [5, 0]
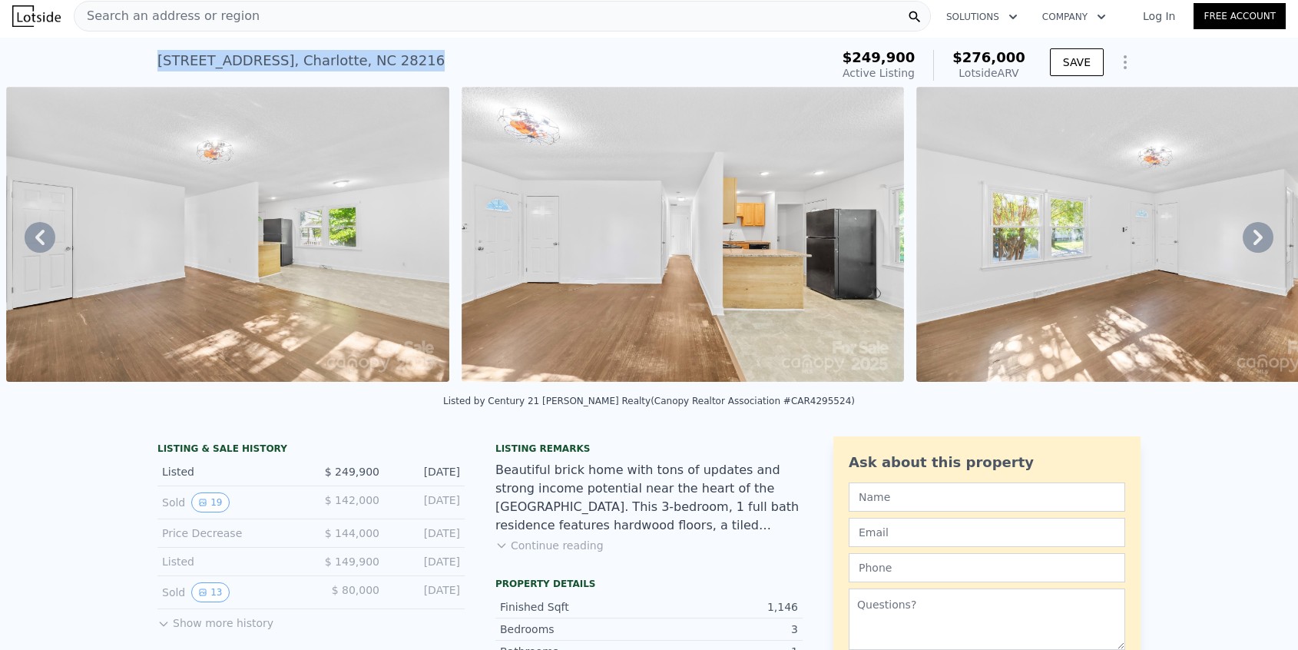
drag, startPoint x: 416, startPoint y: 61, endPoint x: 153, endPoint y: 61, distance: 262.7
click at [153, 61] on div "2301 Kennesaw Dr , Charlotte , NC 28216 Active at $249,900 (~ARV $276k ) $249,9…" at bounding box center [649, 62] width 1298 height 49
copy div "2301 Kennesaw Dr , Charlotte , NC 28216"
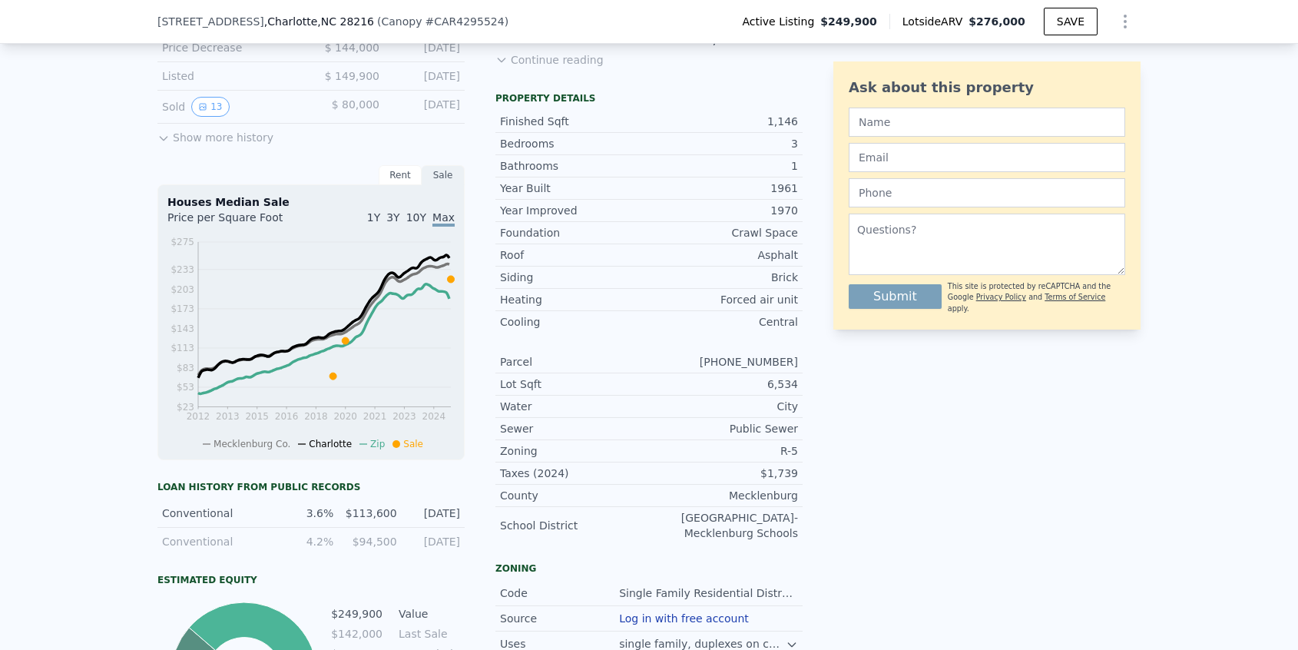
scroll to position [814, 0]
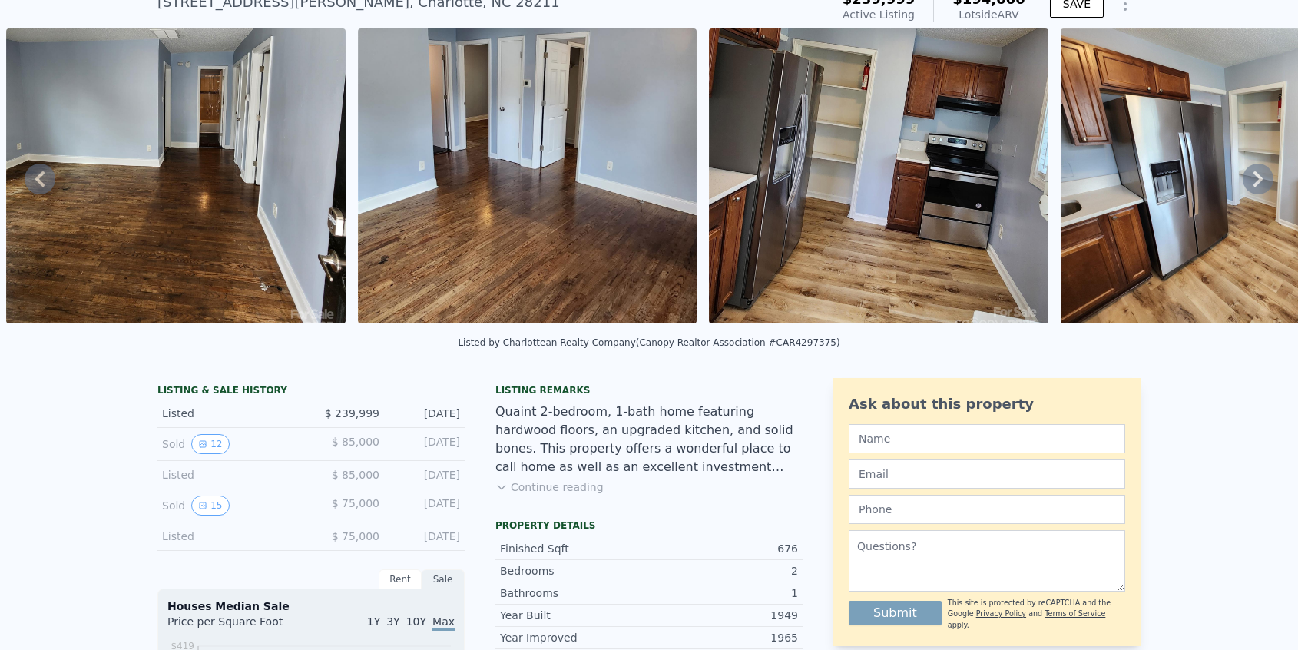
scroll to position [65, 0]
click at [581, 482] on button "Continue reading" at bounding box center [550, 486] width 108 height 15
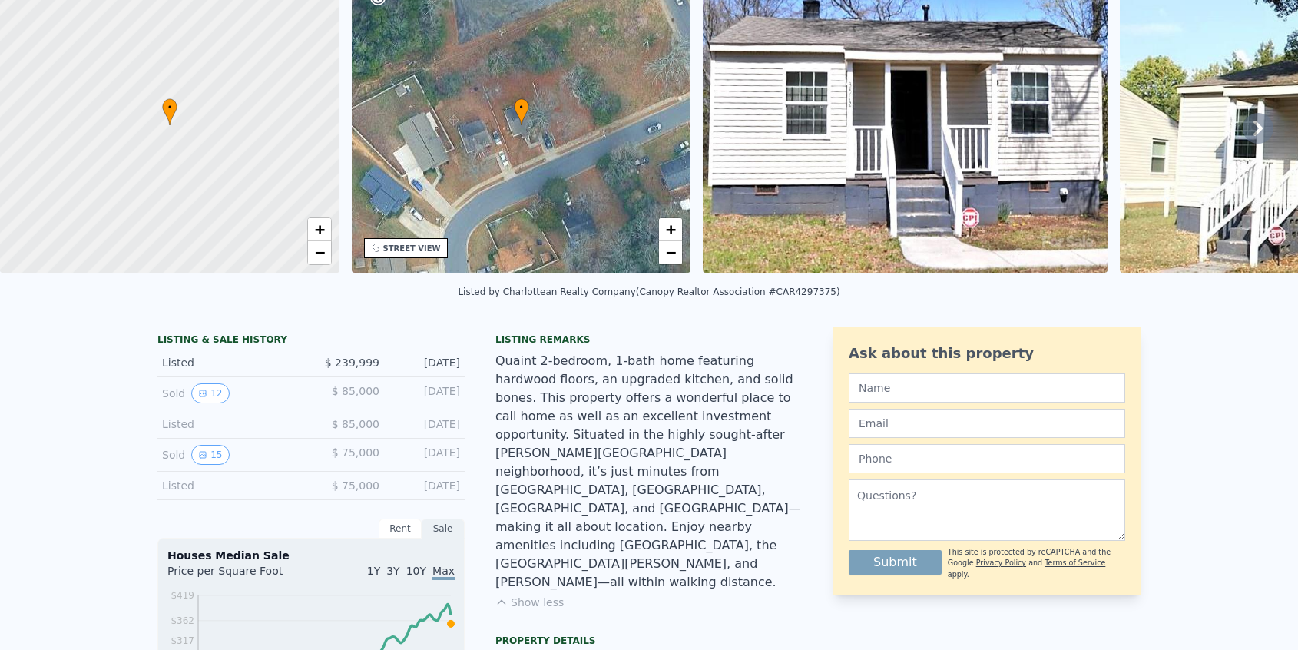
scroll to position [10, 0]
